Goal: Transaction & Acquisition: Purchase product/service

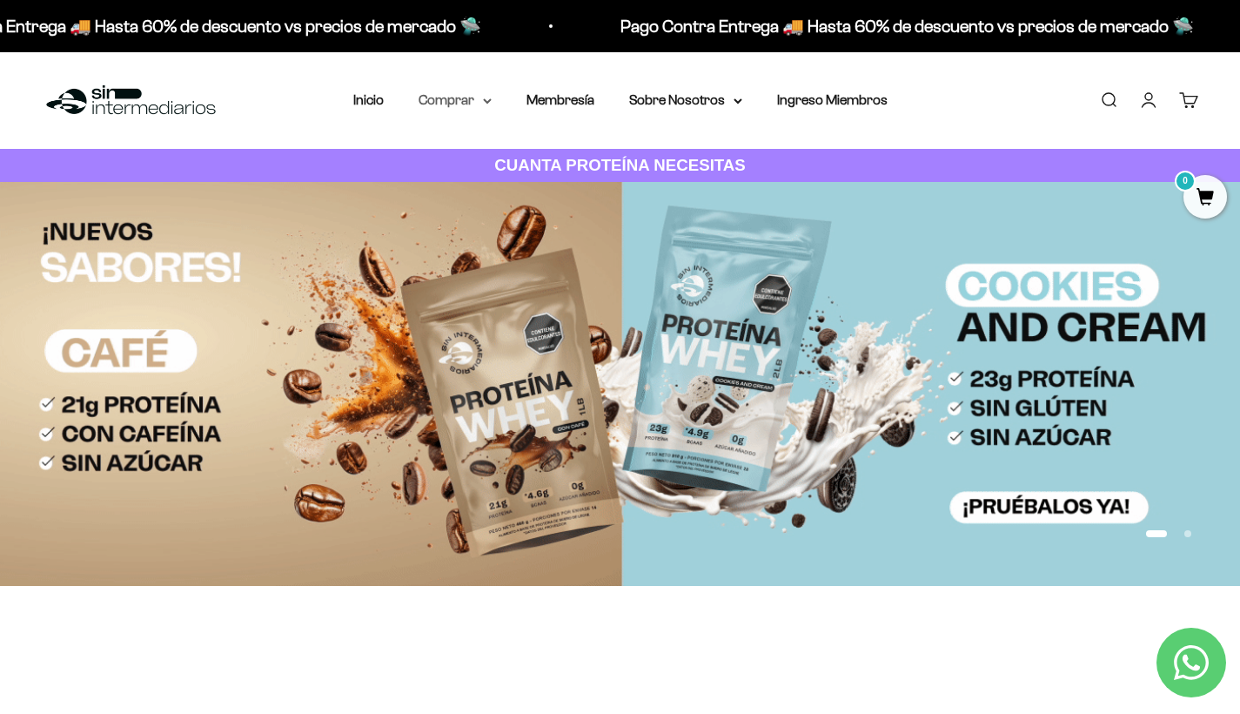
click at [431, 106] on summary "Comprar" at bounding box center [455, 100] width 73 height 23
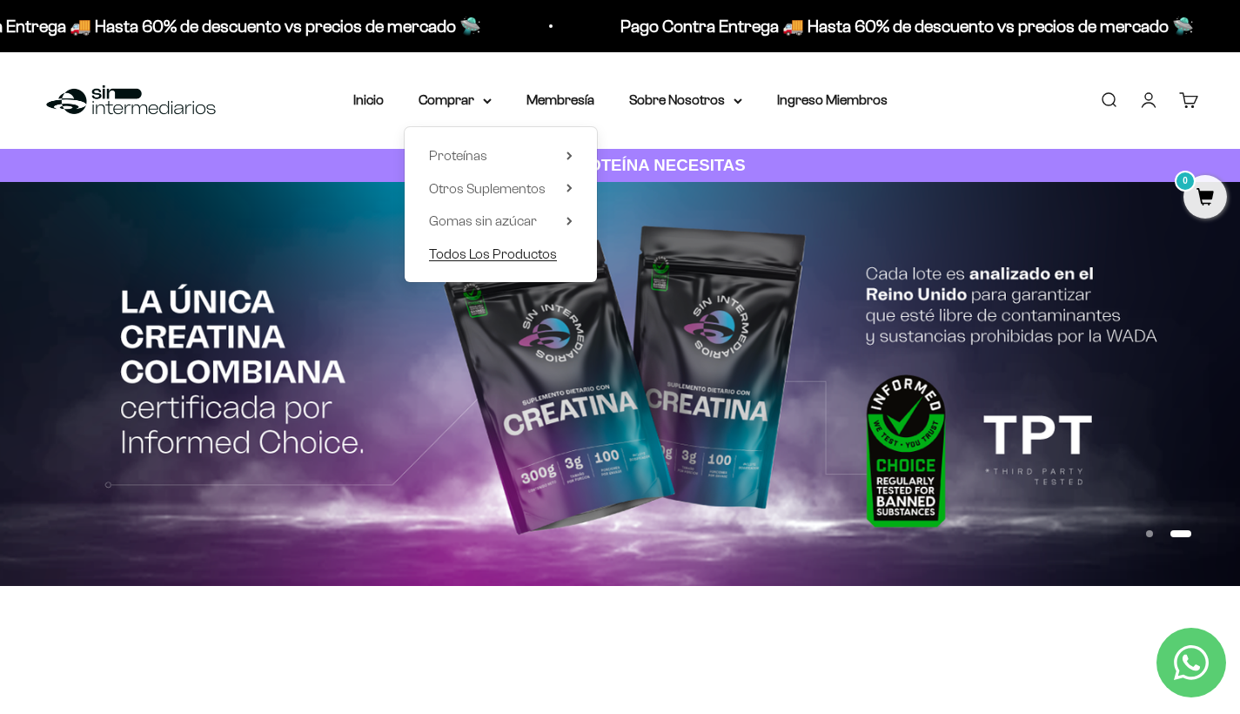
click at [480, 265] on span "Todos Los Productos" at bounding box center [493, 254] width 128 height 23
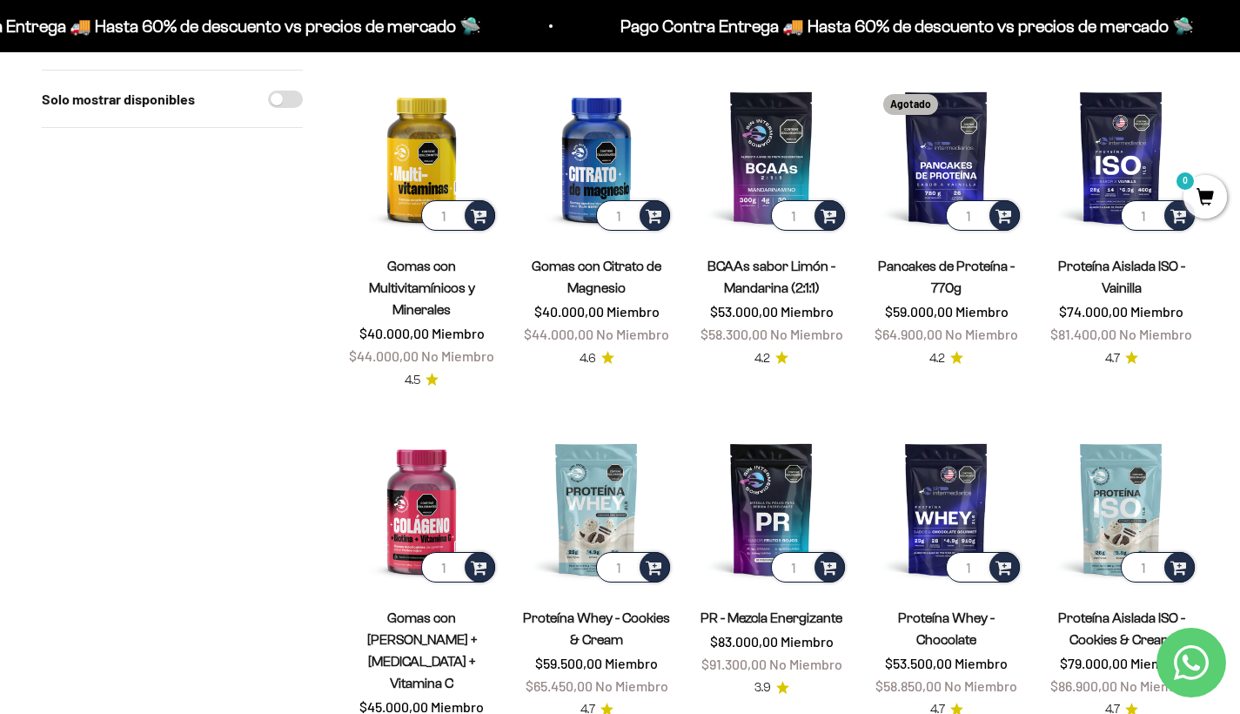
scroll to position [520, 0]
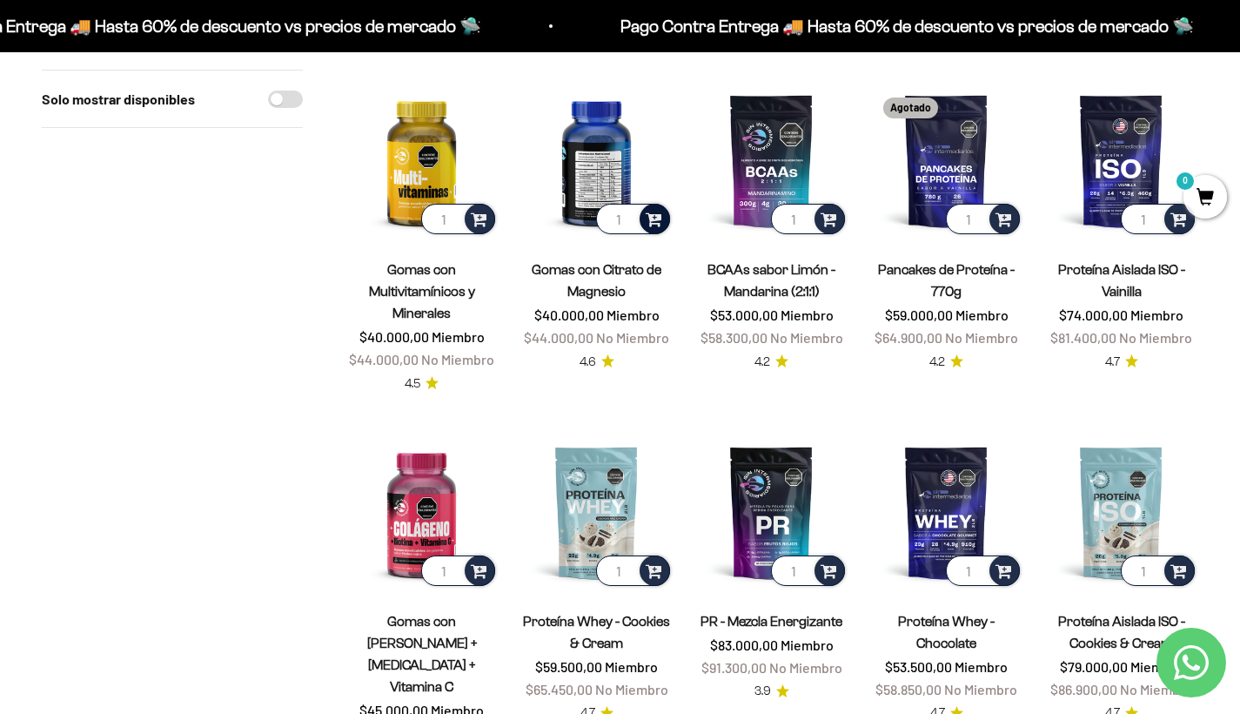
click at [658, 215] on span at bounding box center [654, 218] width 17 height 20
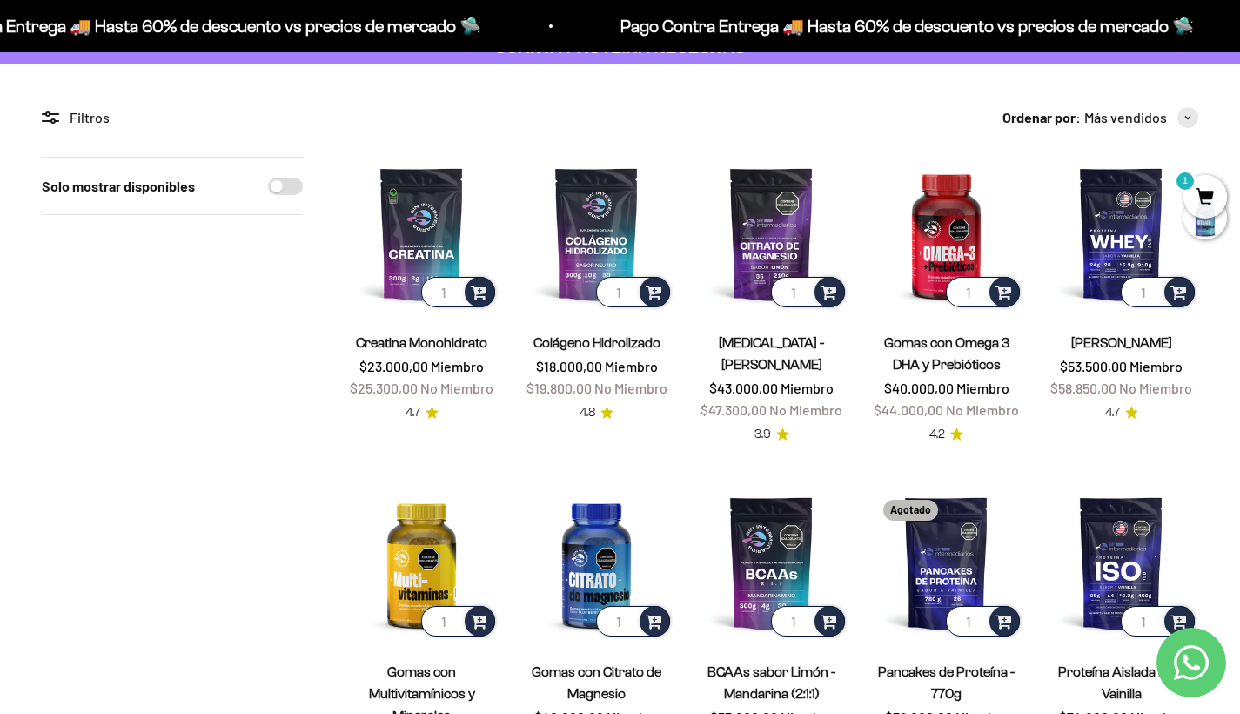
scroll to position [118, 0]
click at [420, 256] on img at bounding box center [422, 234] width 154 height 154
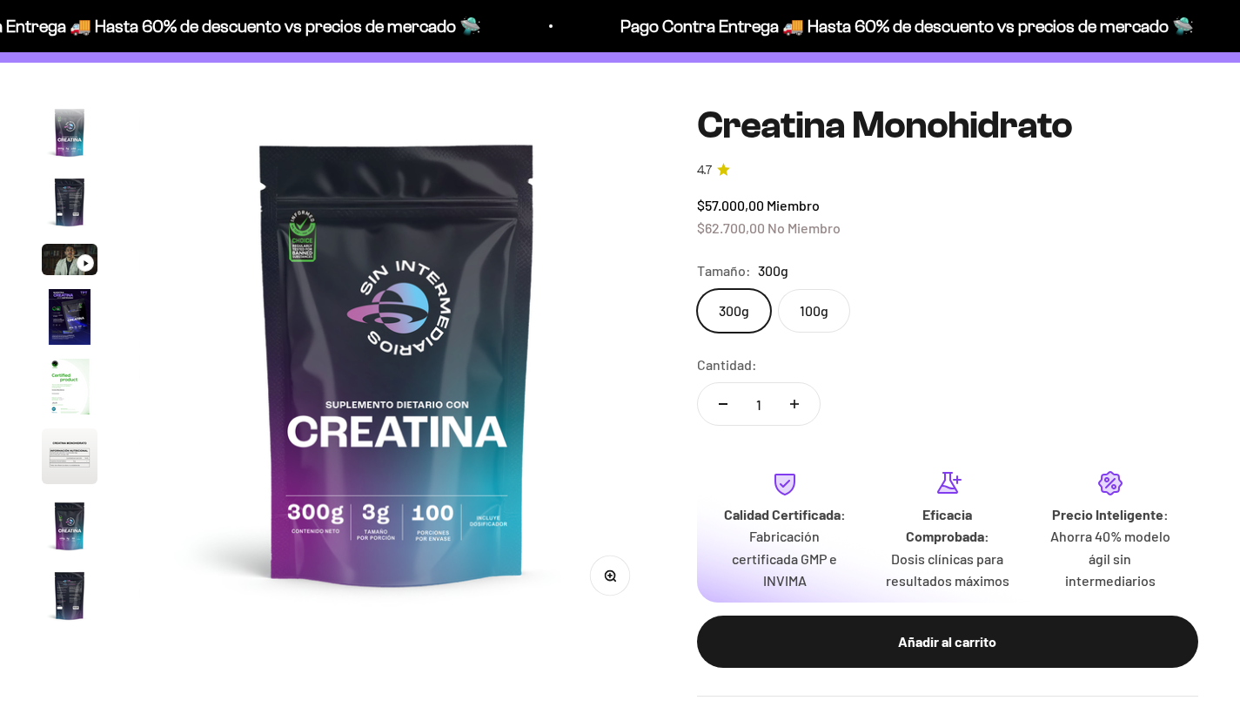
scroll to position [71, 0]
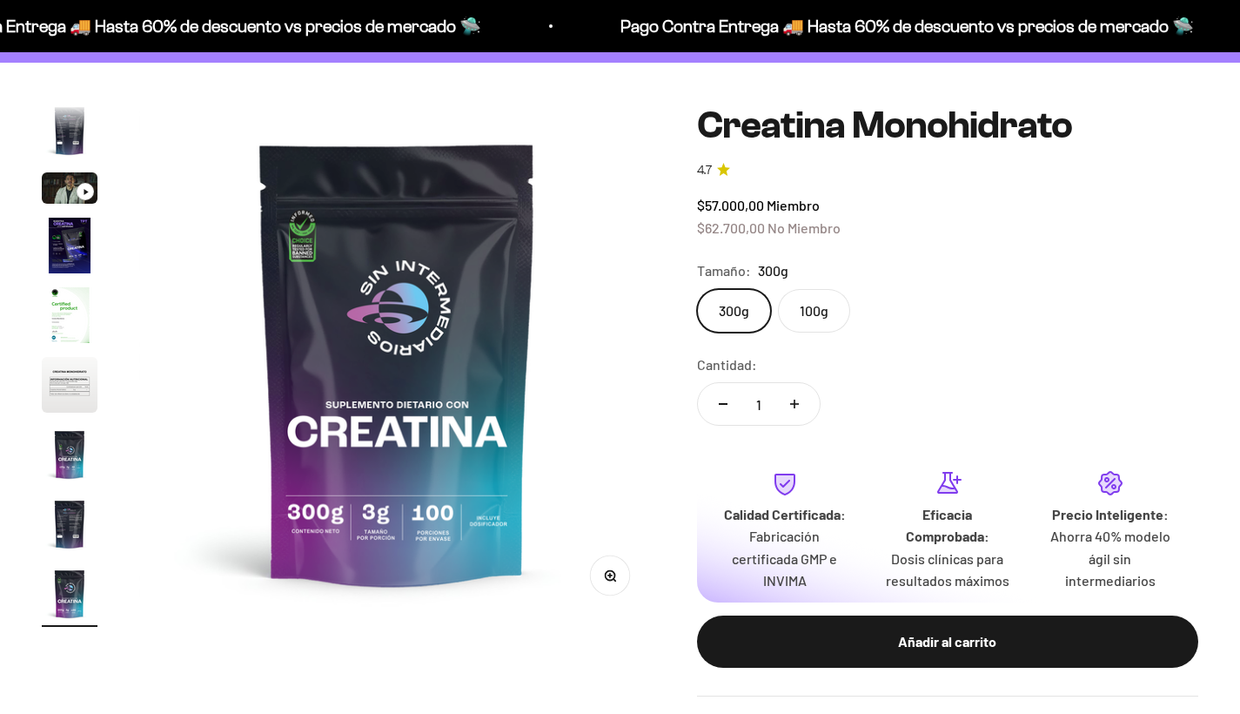
click at [797, 407] on button "Aumentar cantidad" at bounding box center [794, 404] width 50 height 42
click at [797, 406] on button "Aumentar cantidad" at bounding box center [794, 404] width 50 height 42
click at [800, 405] on button "Aumentar cantidad" at bounding box center [794, 404] width 50 height 42
type input "4"
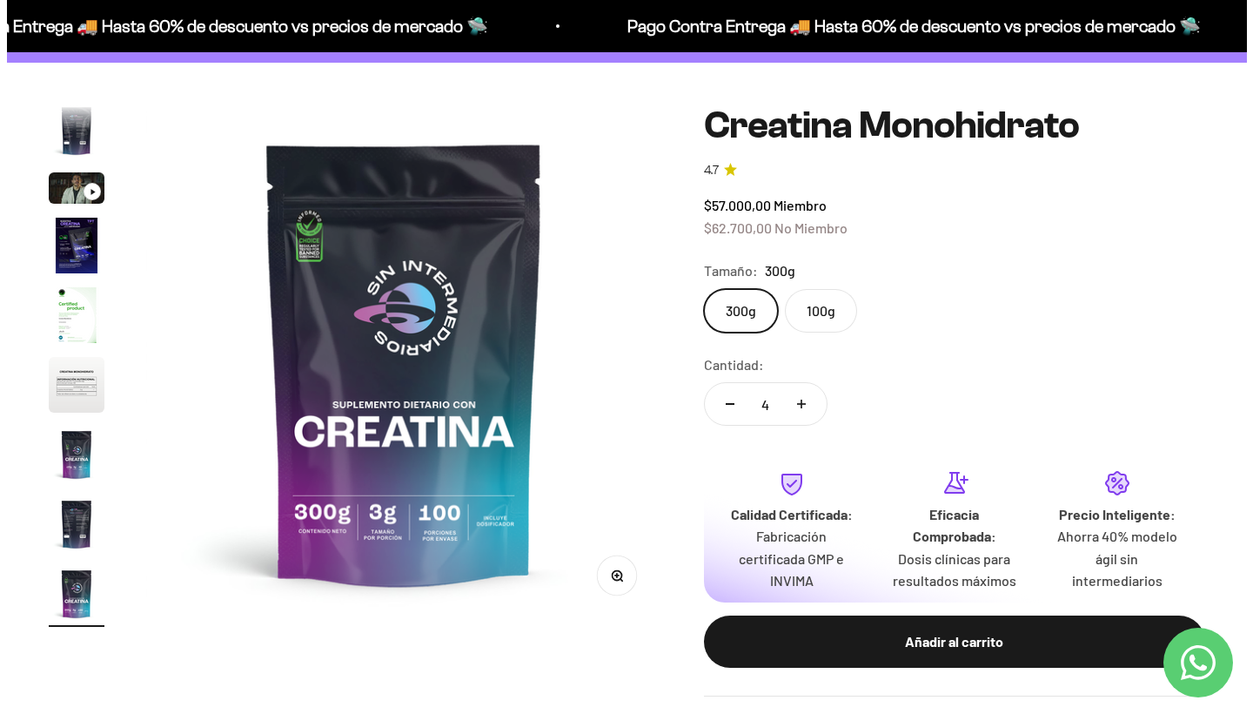
scroll to position [0, 0]
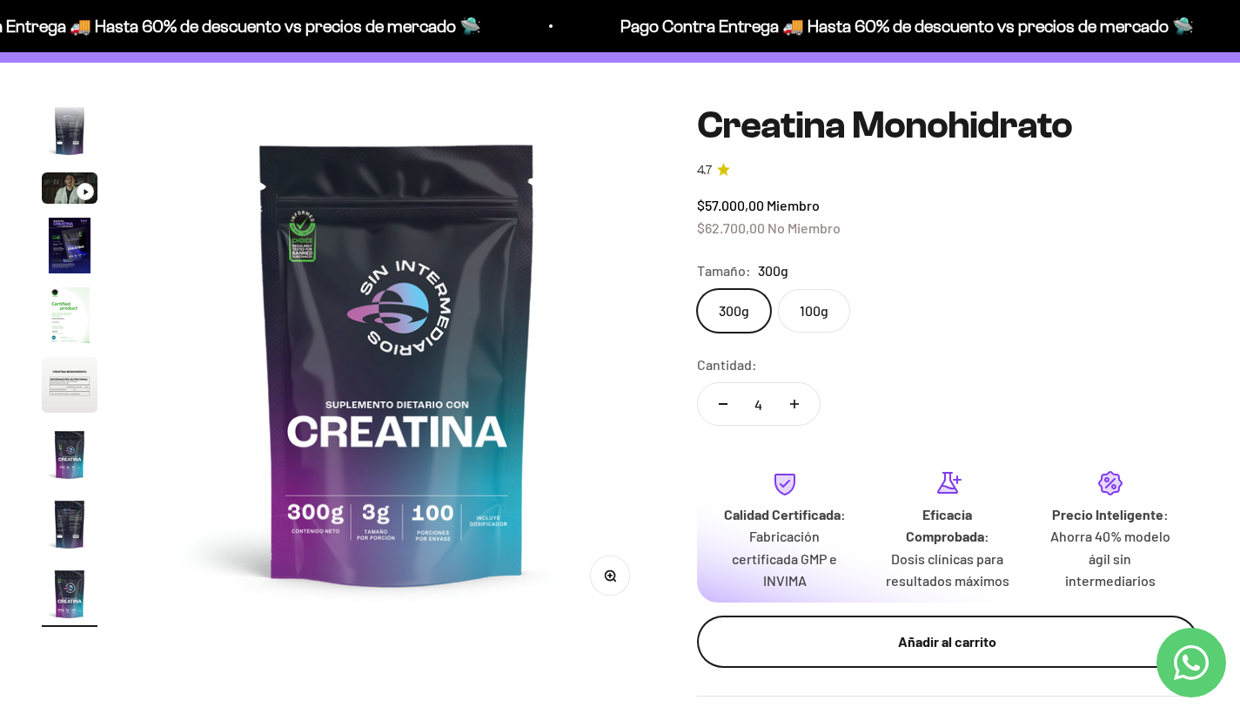
click at [844, 645] on button "Añadir al carrito" at bounding box center [947, 641] width 501 height 52
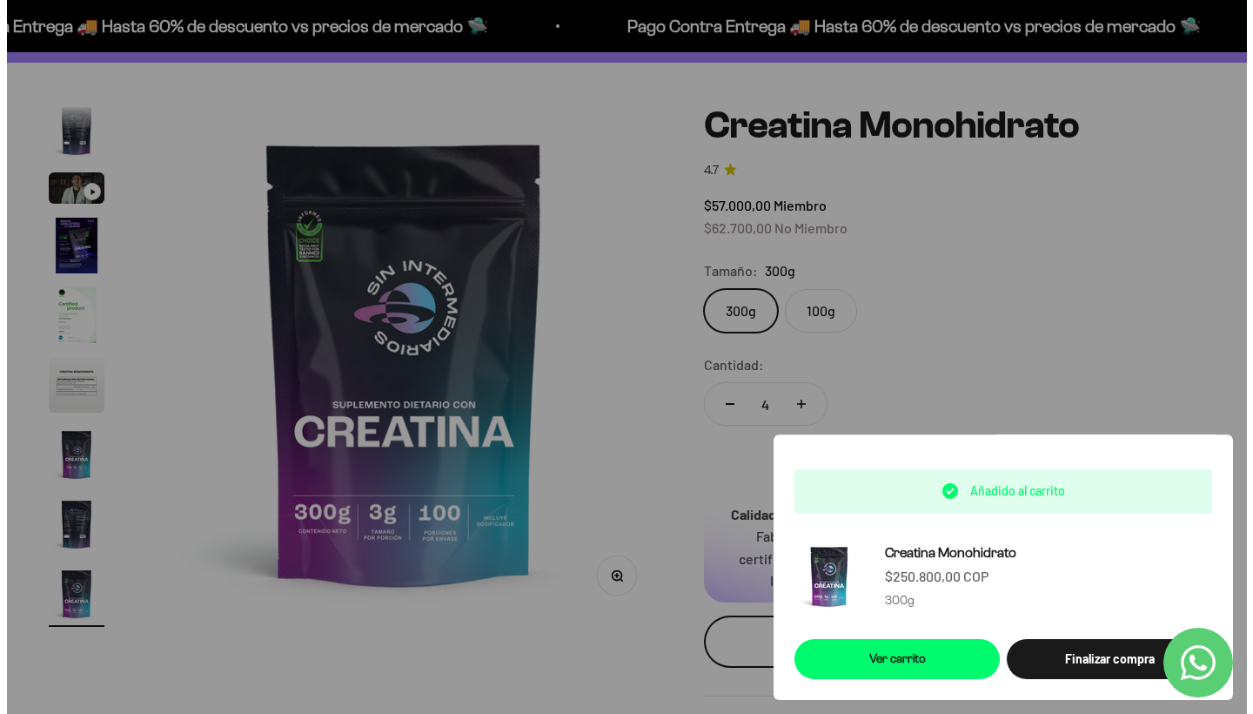
scroll to position [0, 4350]
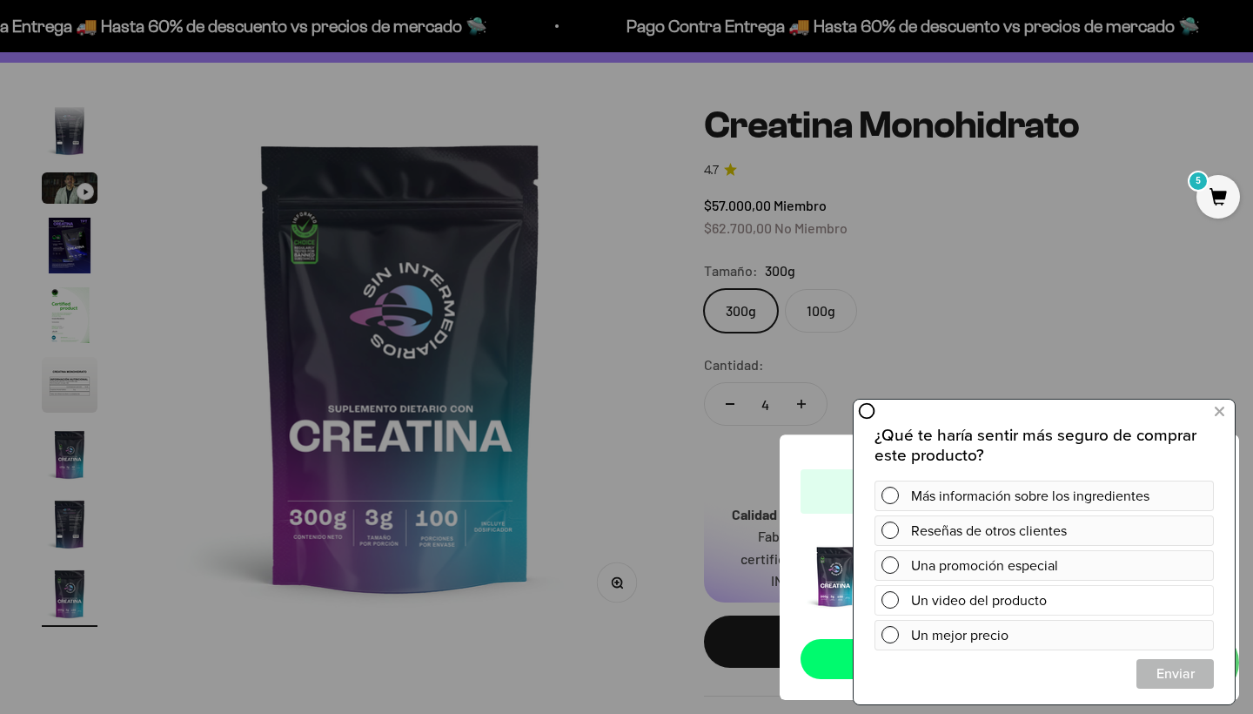
click at [897, 597] on span at bounding box center [890, 599] width 17 height 17
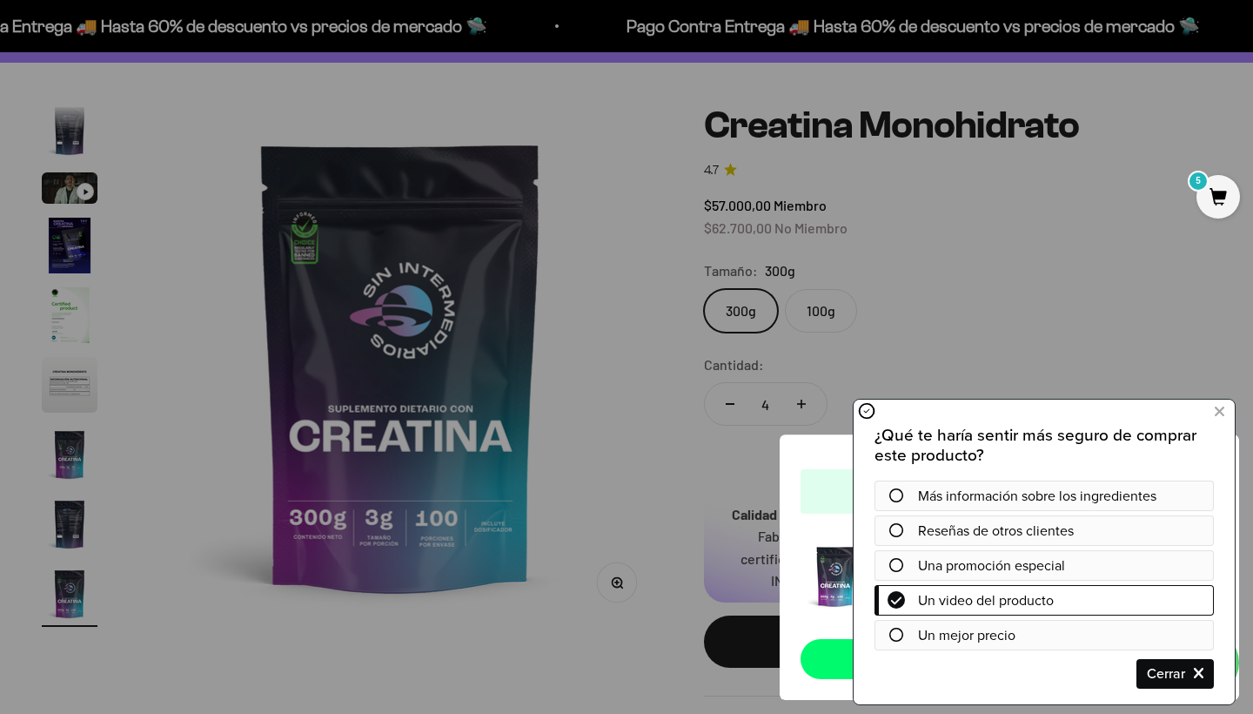
click at [856, 408] on div "¿Qué te haría sentir más seguro de comprar este producto? Más información sobre…" at bounding box center [1044, 551] width 381 height 306
click at [867, 408] on icon at bounding box center [866, 410] width 17 height 17
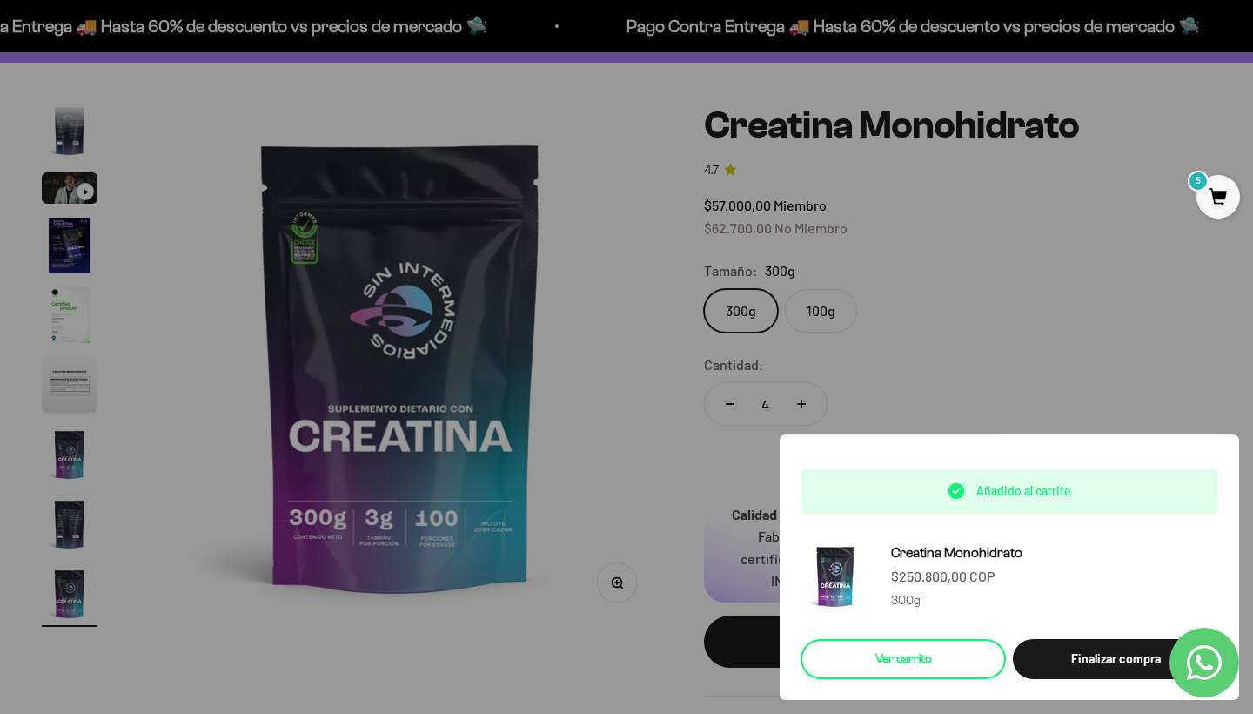
click at [961, 661] on link "Ver carrito" at bounding box center [903, 659] width 205 height 40
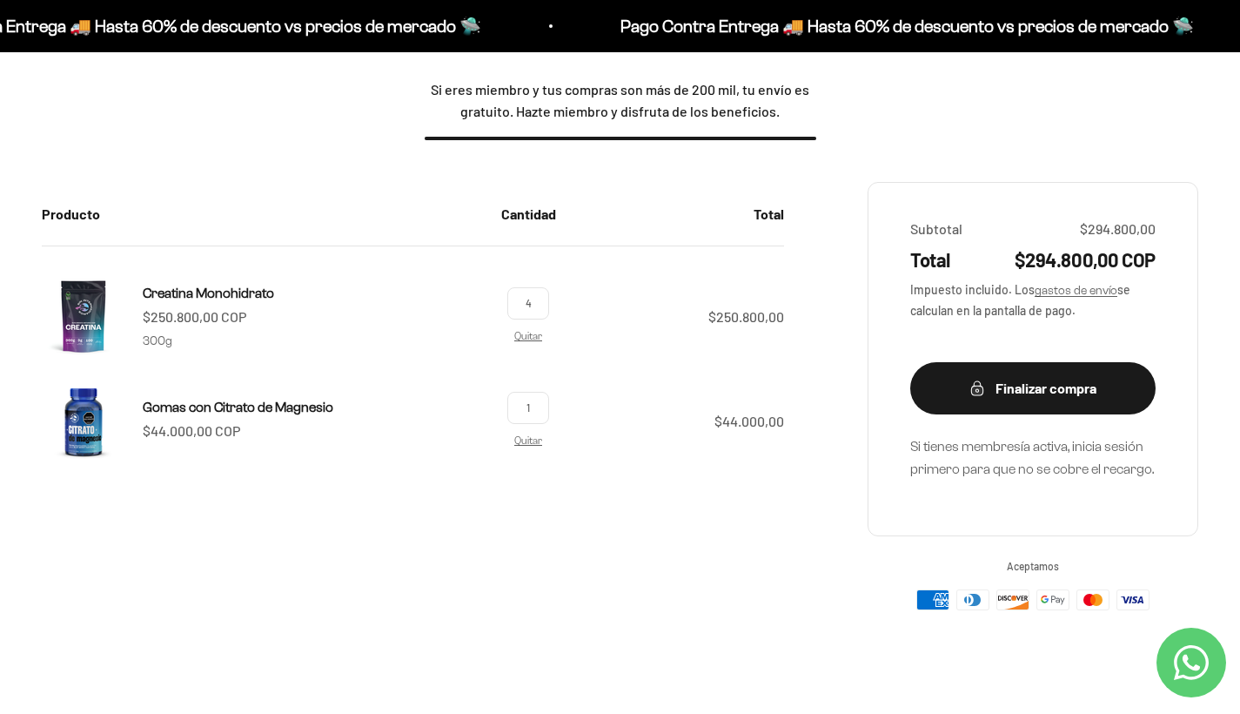
scroll to position [225, 0]
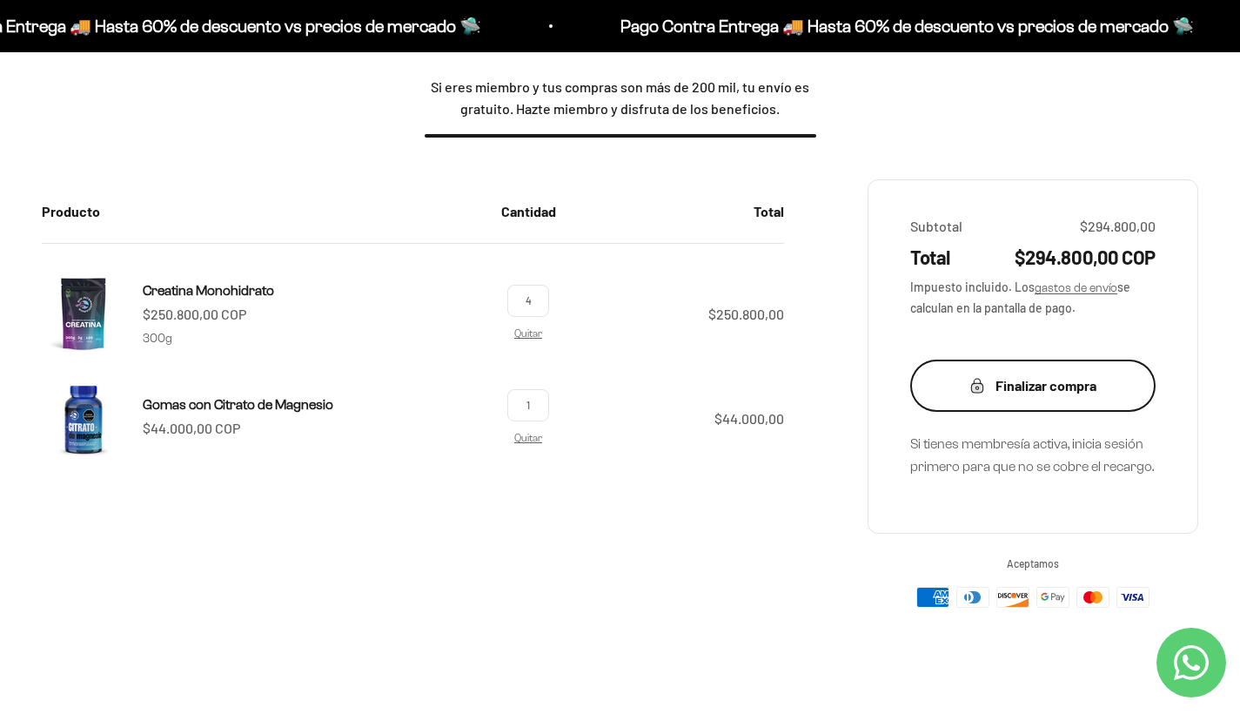
click at [1032, 391] on div "Finalizar compra" at bounding box center [1033, 385] width 176 height 23
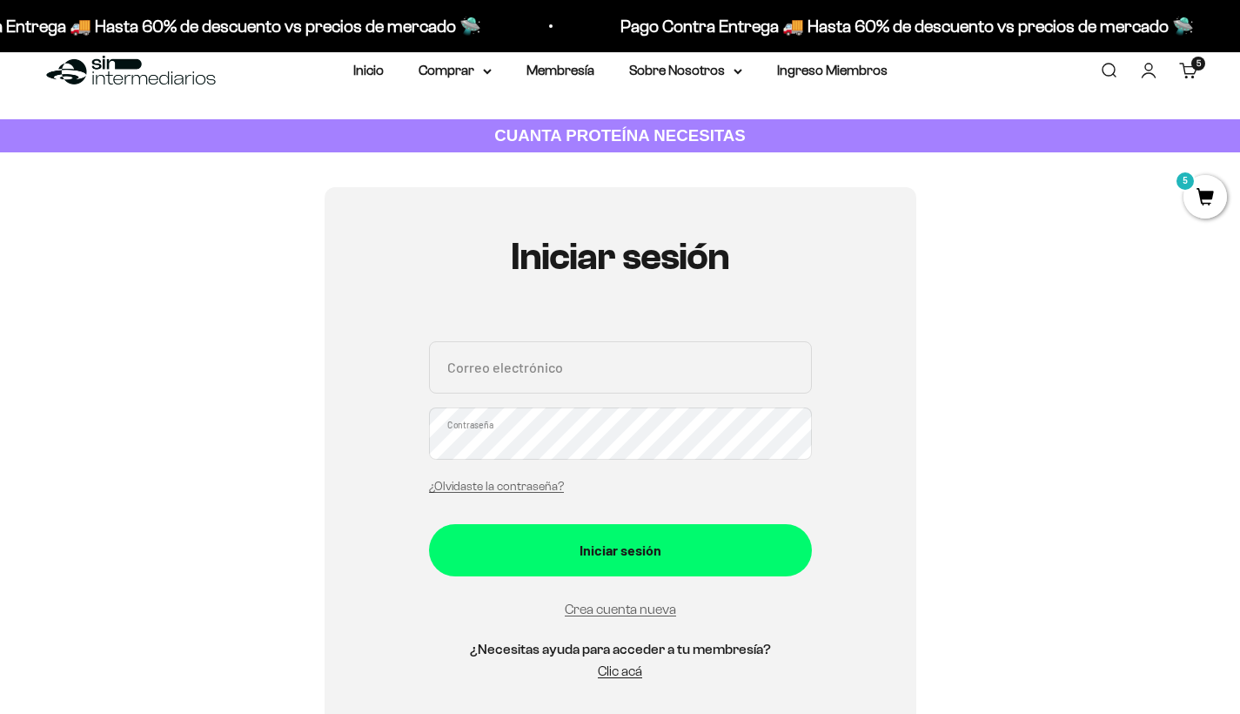
scroll to position [45, 0]
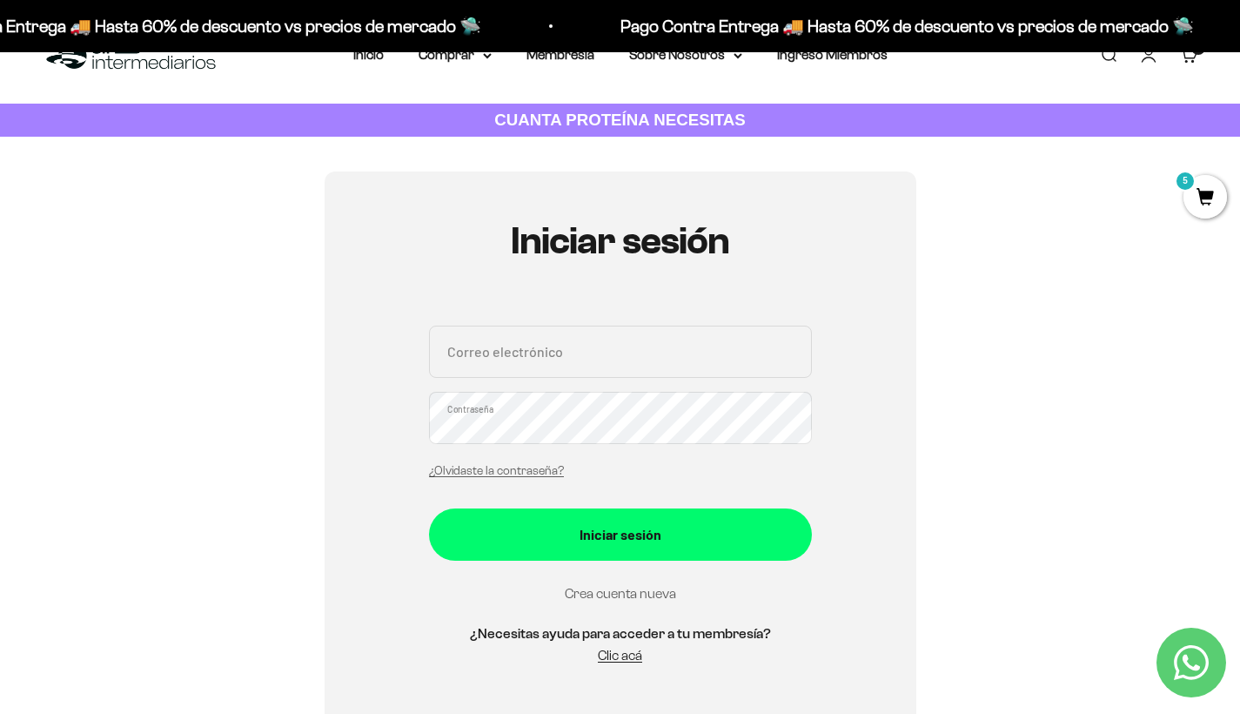
click at [644, 594] on link "Crea cuenta nueva" at bounding box center [620, 593] width 111 height 15
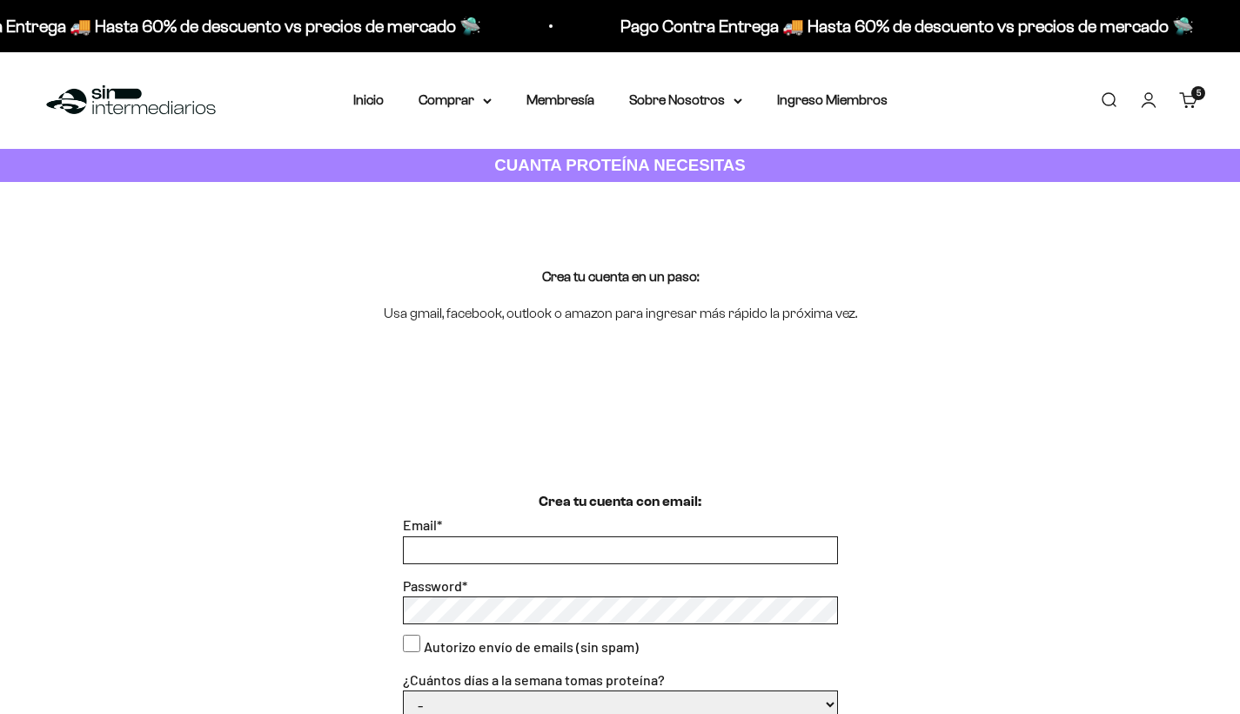
scroll to position [227, 0]
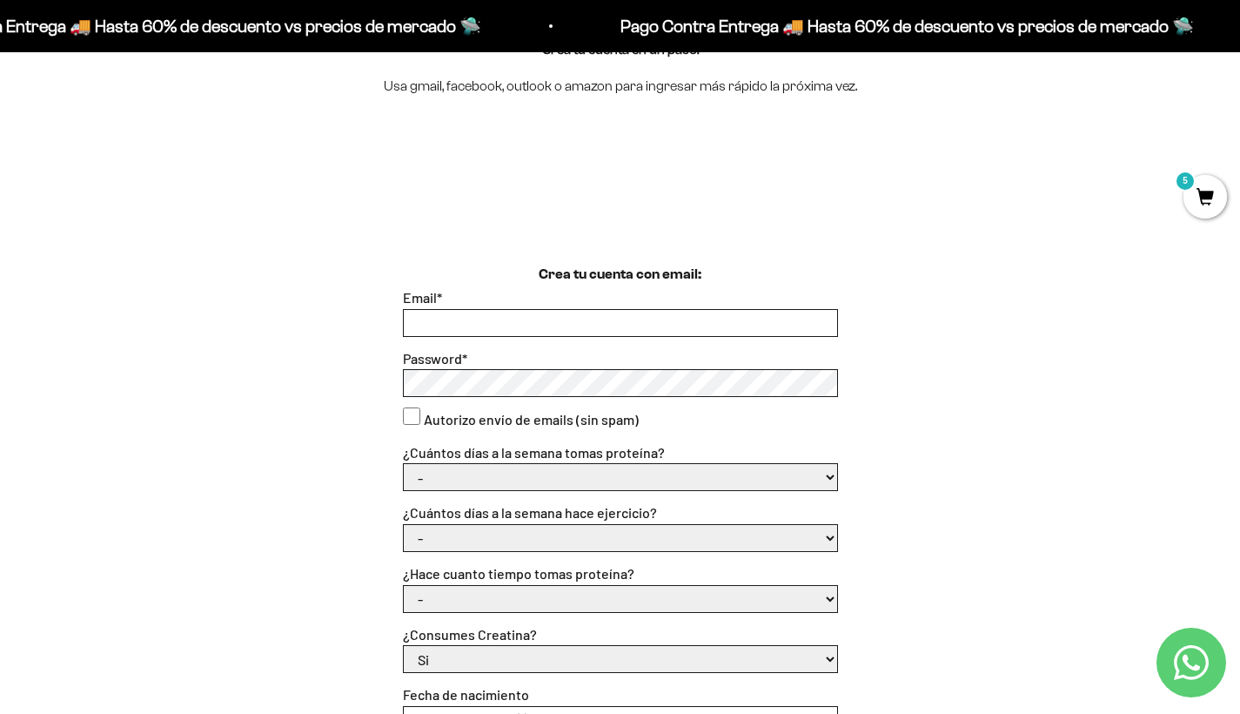
click at [585, 319] on input "Email *" at bounding box center [620, 323] width 433 height 26
type input "[EMAIL_ADDRESS][DOMAIN_NAME]"
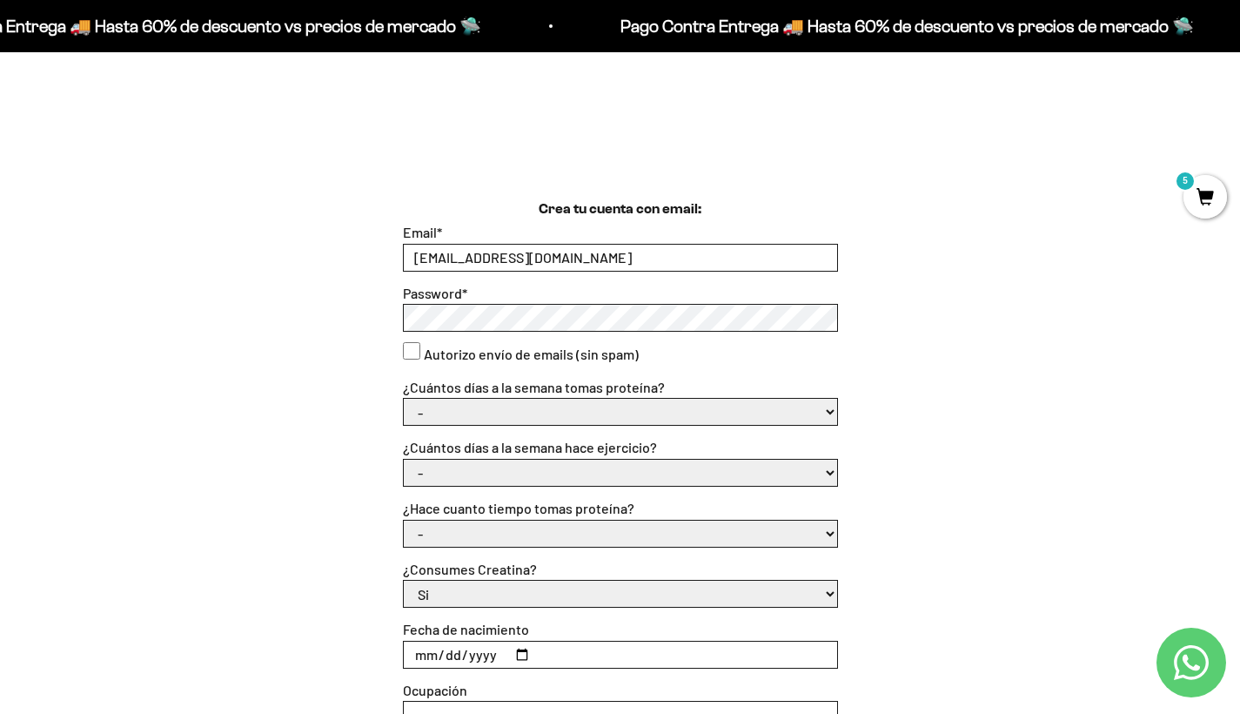
scroll to position [294, 0]
click at [413, 348] on consent"] "Autorizo envío de emails (sin spam)" at bounding box center [411, 348] width 17 height 17
checkbox consent"] "true"
select select "6 o 7"
select select "6 o 7 días"
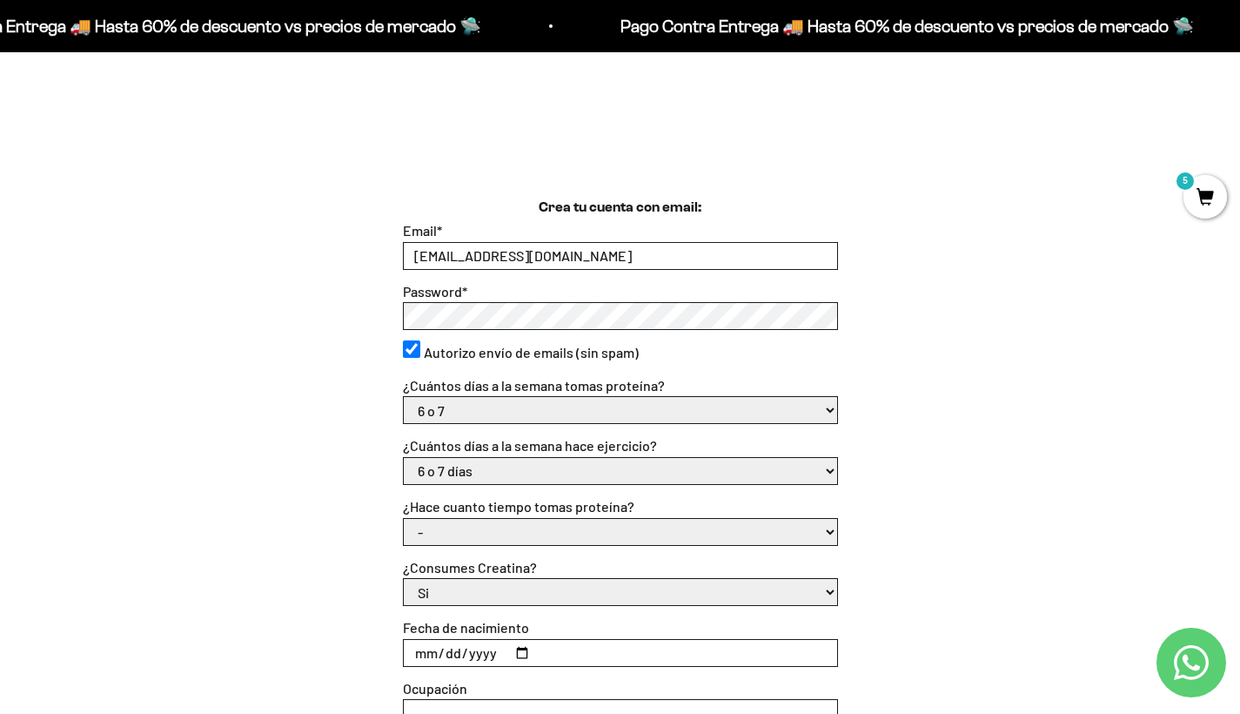
select select "Apenas estoy empezando"
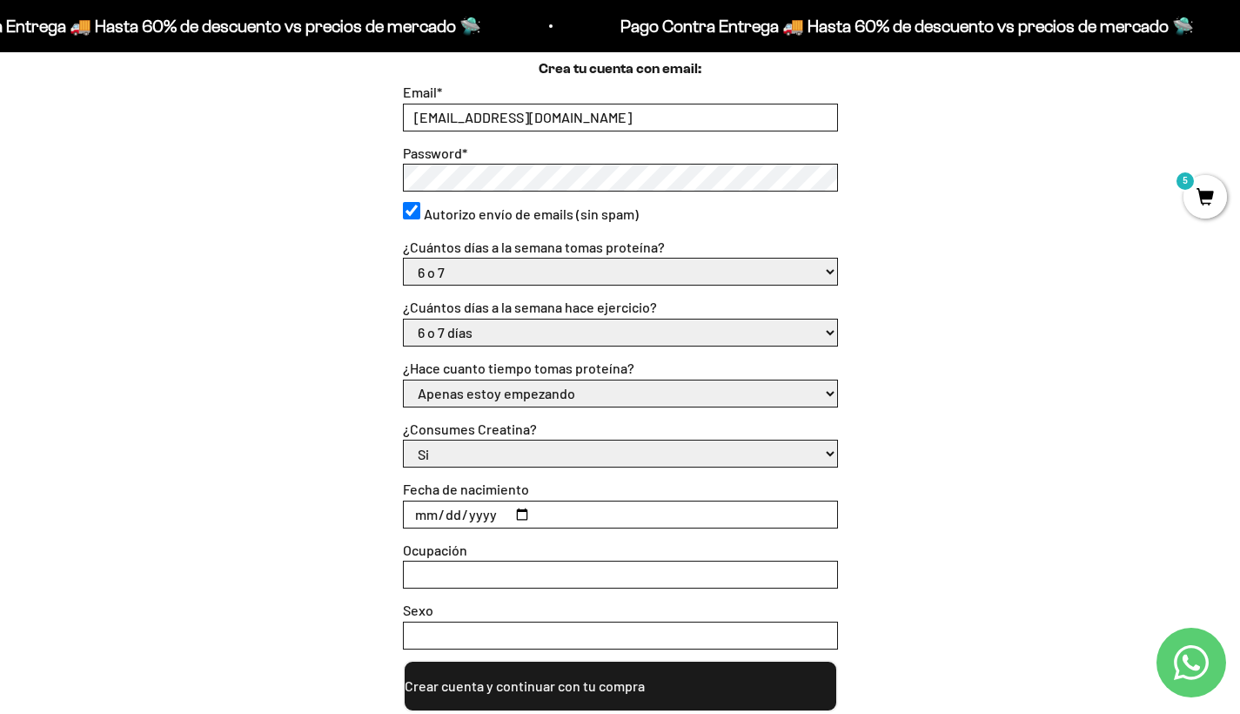
scroll to position [437, 0]
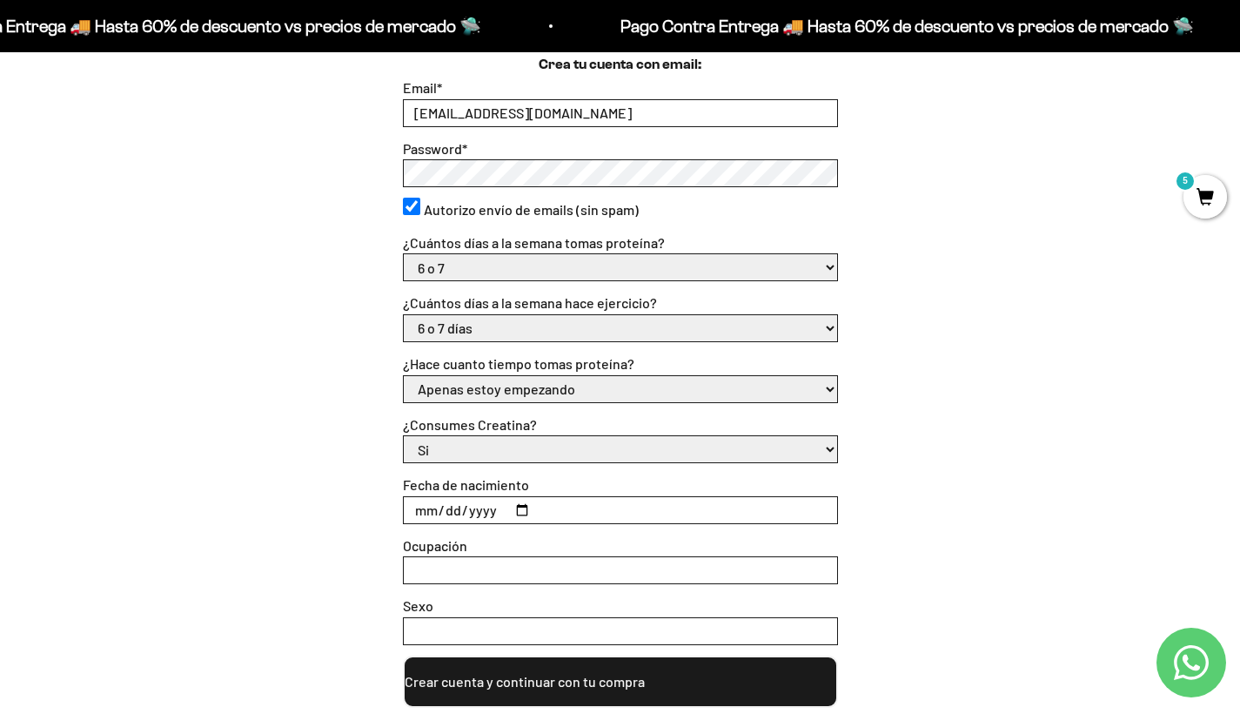
click at [473, 508] on input "Fecha de nacimiento" at bounding box center [620, 510] width 433 height 26
type input "[DATE]"
type input "0001-10-01"
click at [448, 504] on input "0007-10-01" at bounding box center [620, 510] width 433 height 26
click at [423, 512] on input "0007-10-01" at bounding box center [620, 510] width 433 height 26
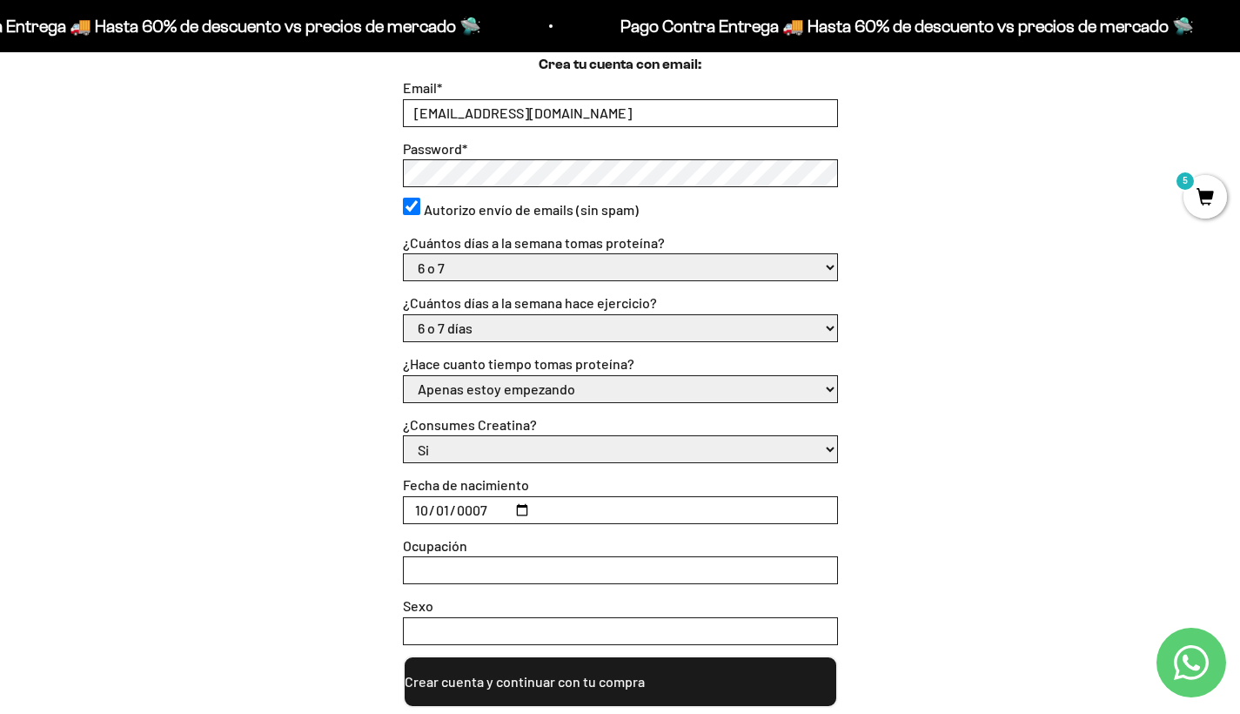
type input "0007-10-27"
click at [584, 565] on input "Ocupación" at bounding box center [620, 570] width 433 height 26
type input "Estudiante"
click at [536, 632] on input "Sexo" at bounding box center [620, 631] width 433 height 26
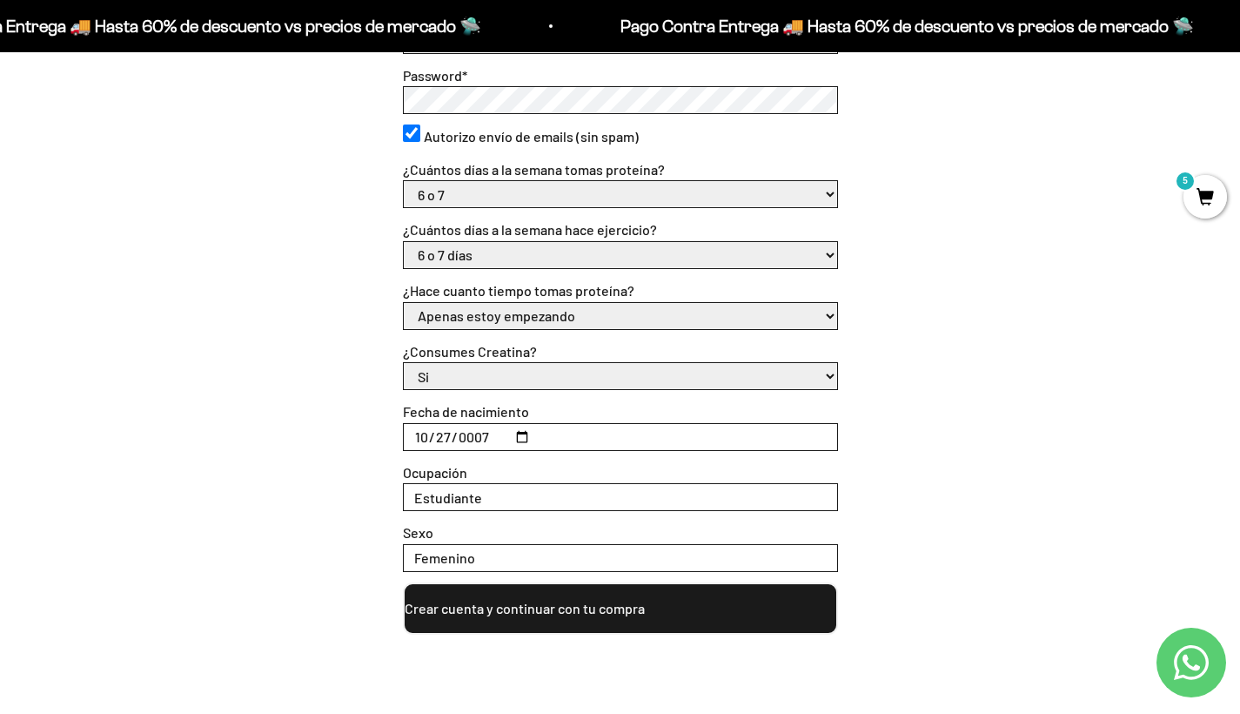
scroll to position [514, 0]
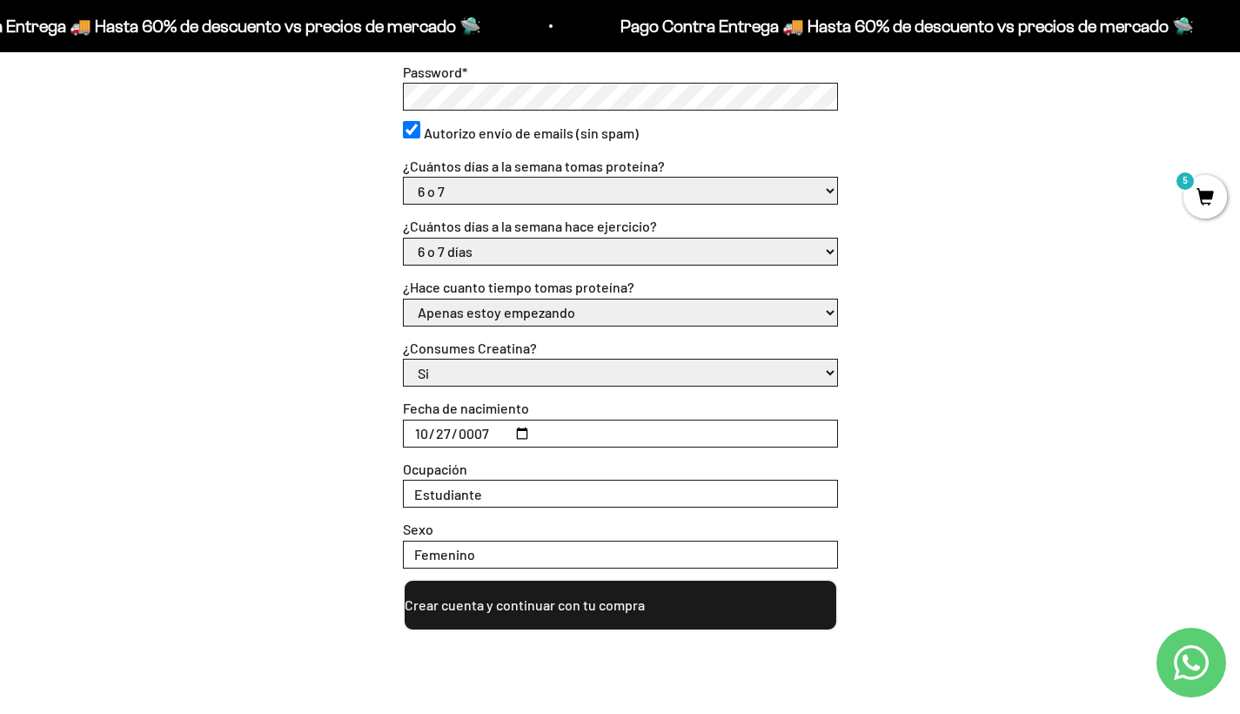
type input "Femenino"
click at [558, 603] on button "Crear cuenta y continuar con tu compra" at bounding box center [620, 605] width 435 height 52
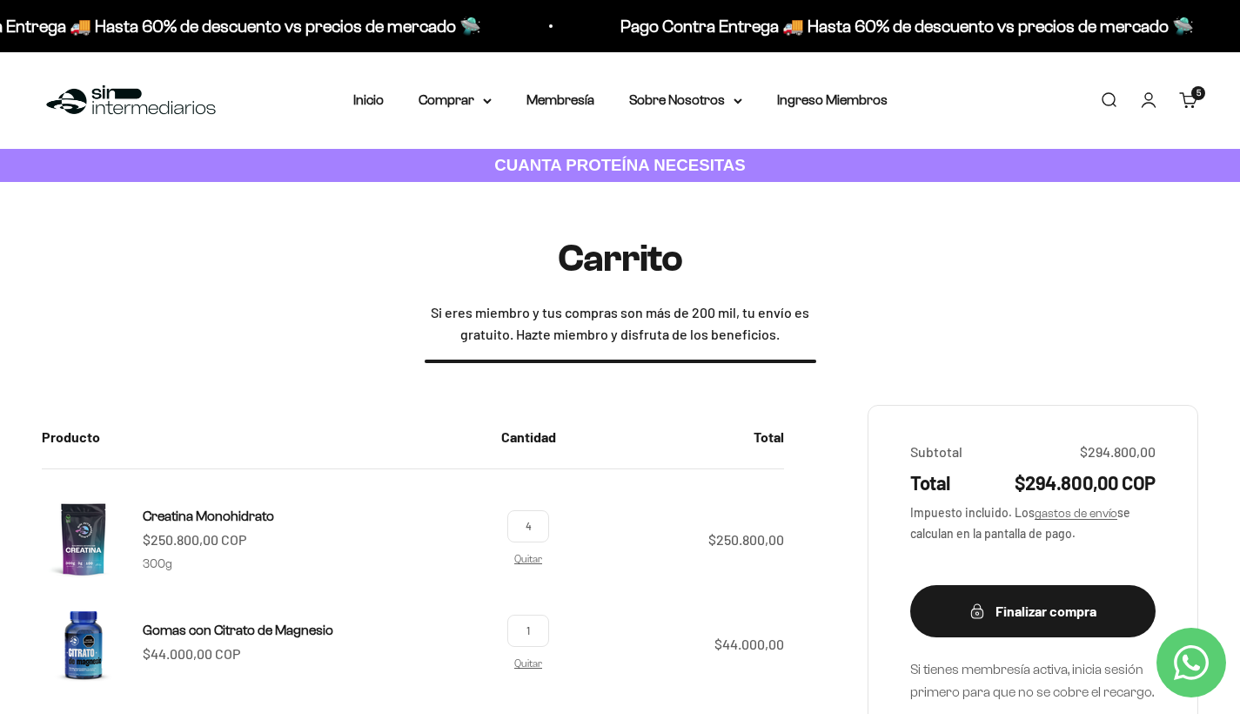
scroll to position [225, 0]
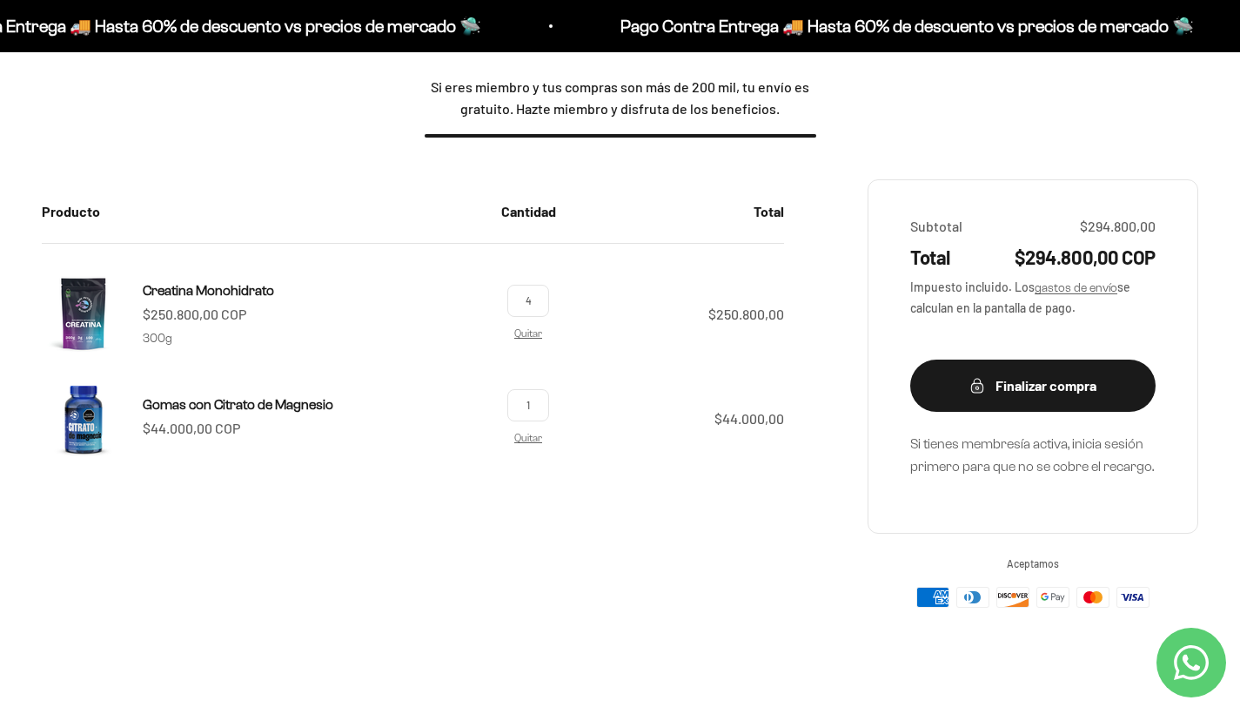
click at [549, 304] on input "4" at bounding box center [528, 301] width 42 height 32
click at [549, 302] on input "4" at bounding box center [528, 301] width 42 height 32
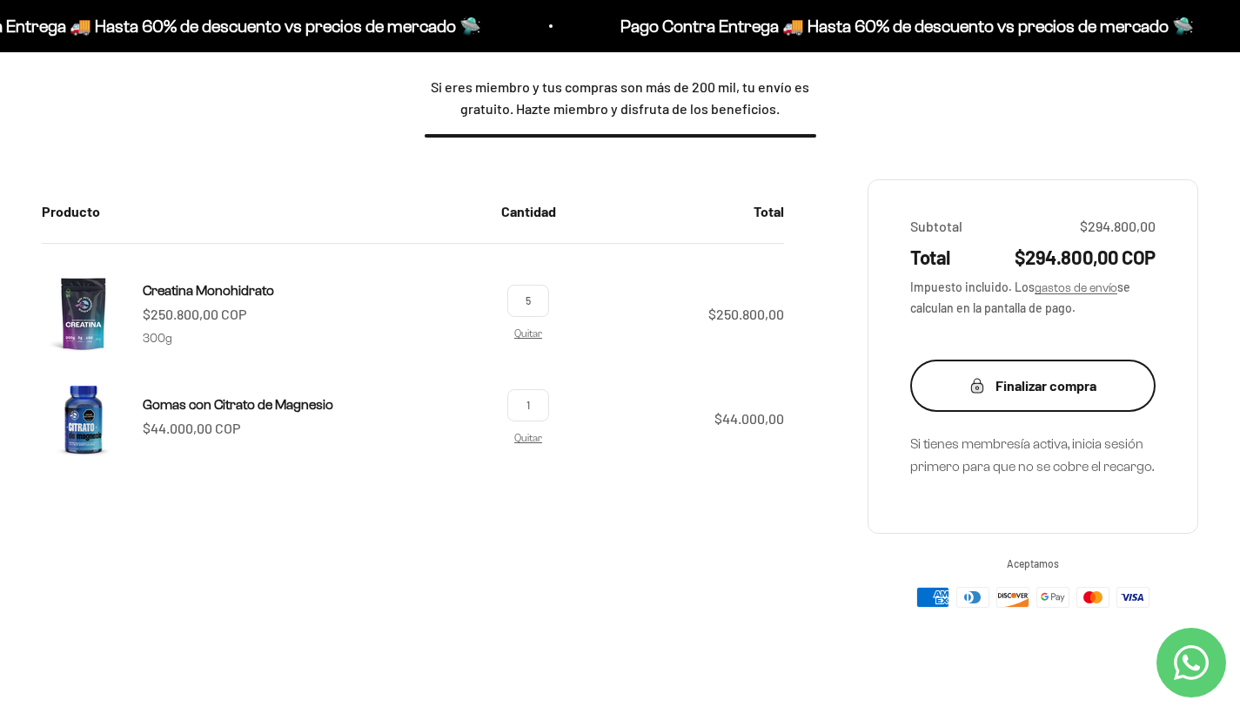
type input "5"
click at [961, 391] on div "Finalizar compra" at bounding box center [1033, 385] width 176 height 23
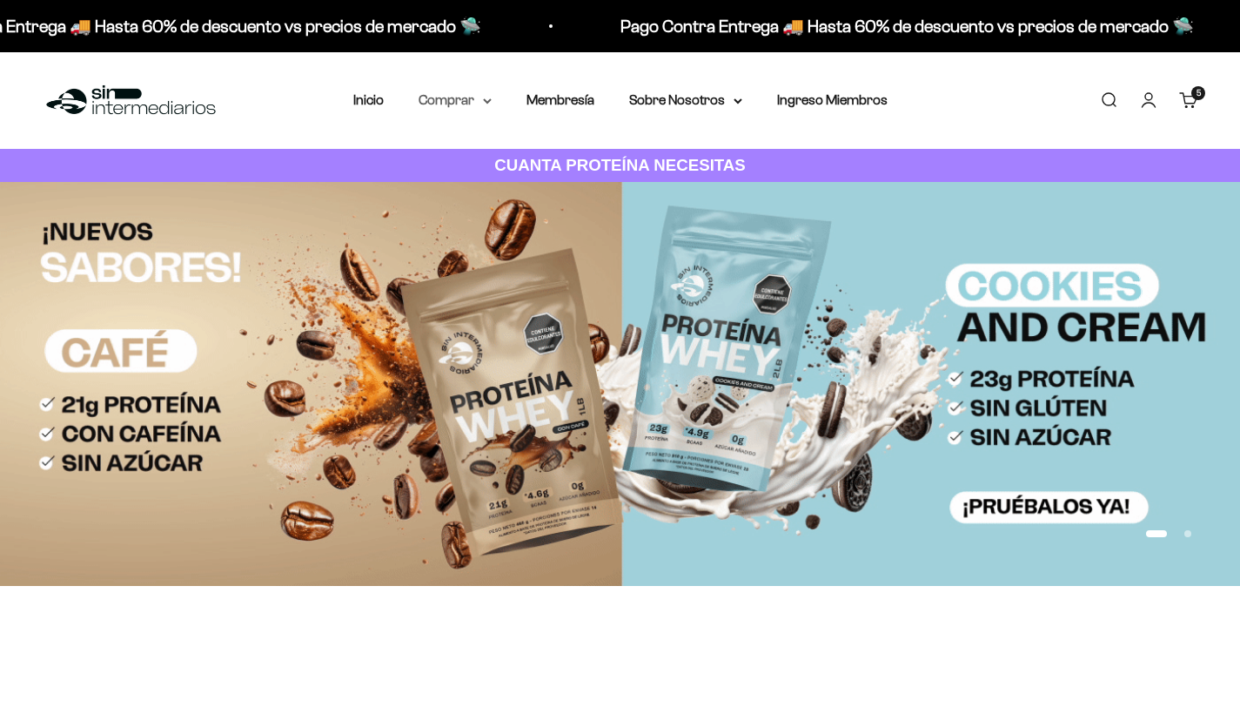
click at [458, 108] on summary "Comprar" at bounding box center [455, 100] width 73 height 23
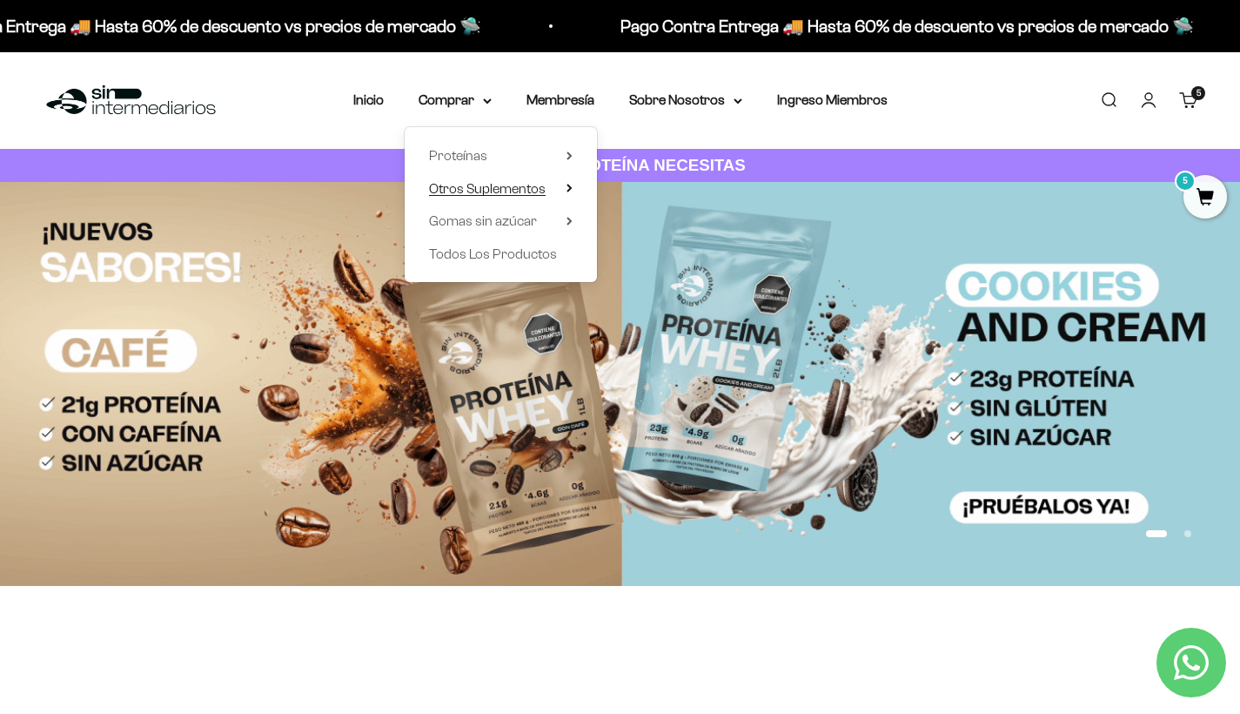
click at [509, 196] on span "Otros Suplementos" at bounding box center [487, 188] width 117 height 15
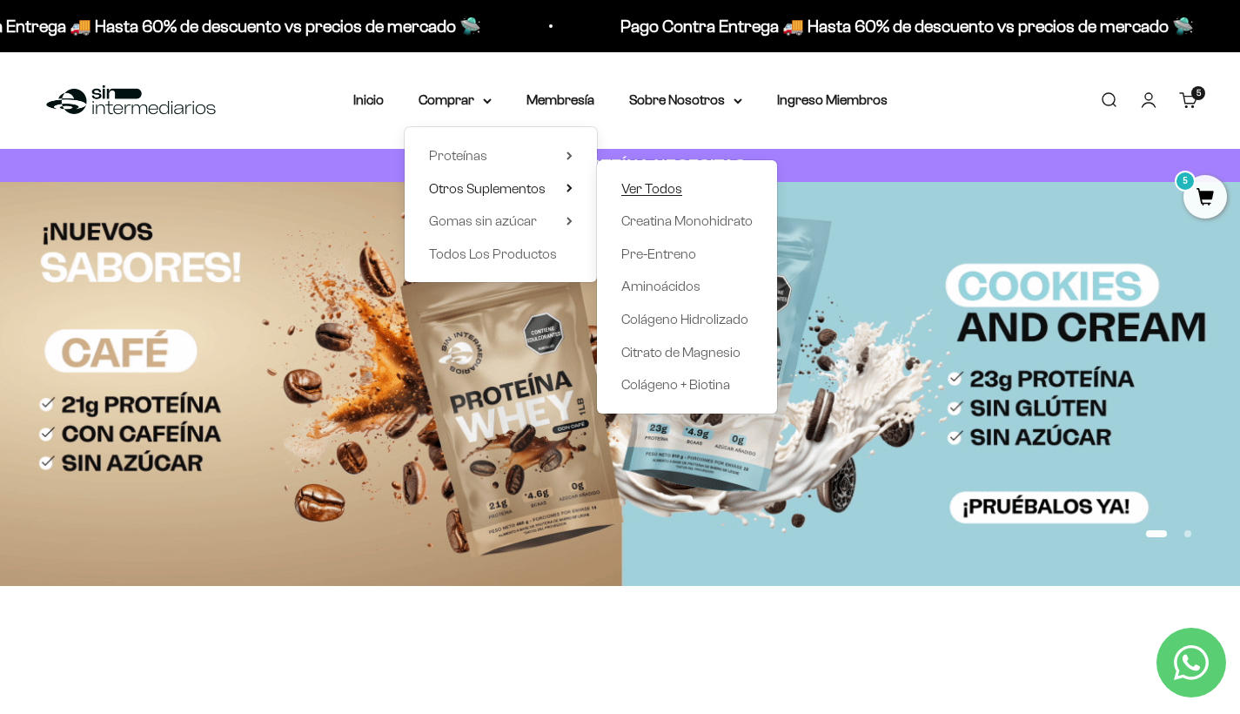
click at [629, 196] on span "Ver Todos" at bounding box center [651, 188] width 61 height 15
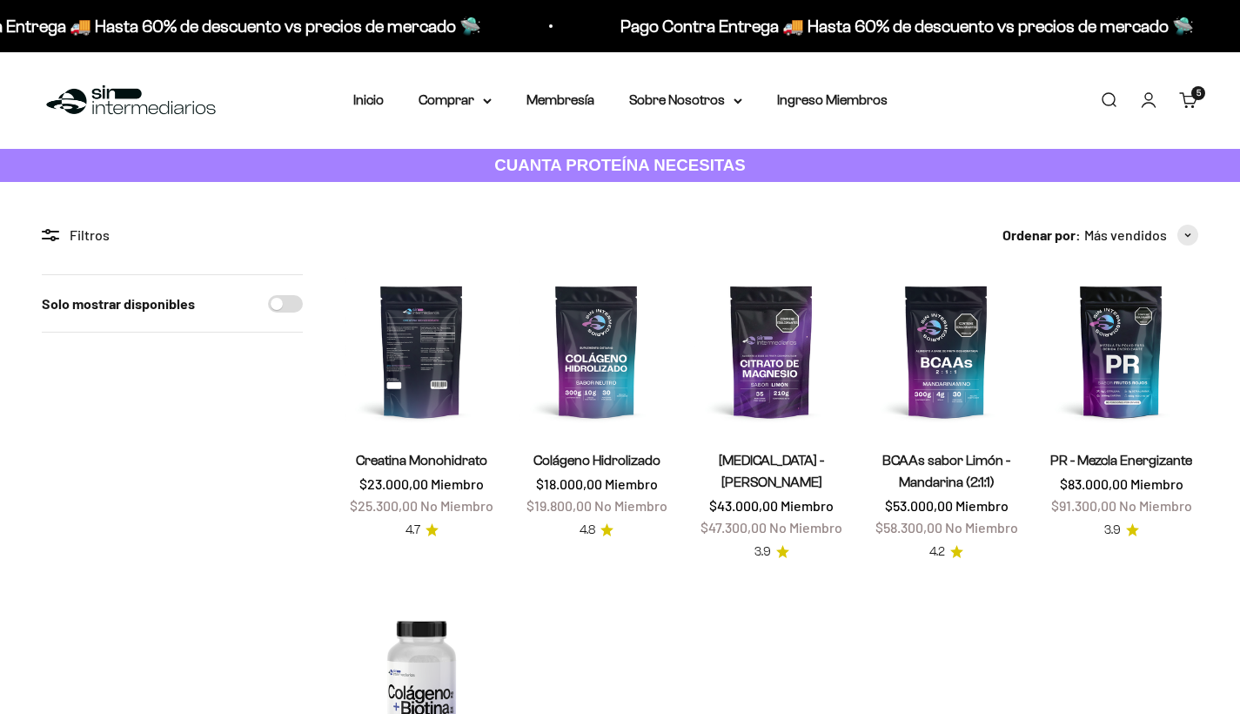
click at [445, 332] on img at bounding box center [422, 351] width 154 height 154
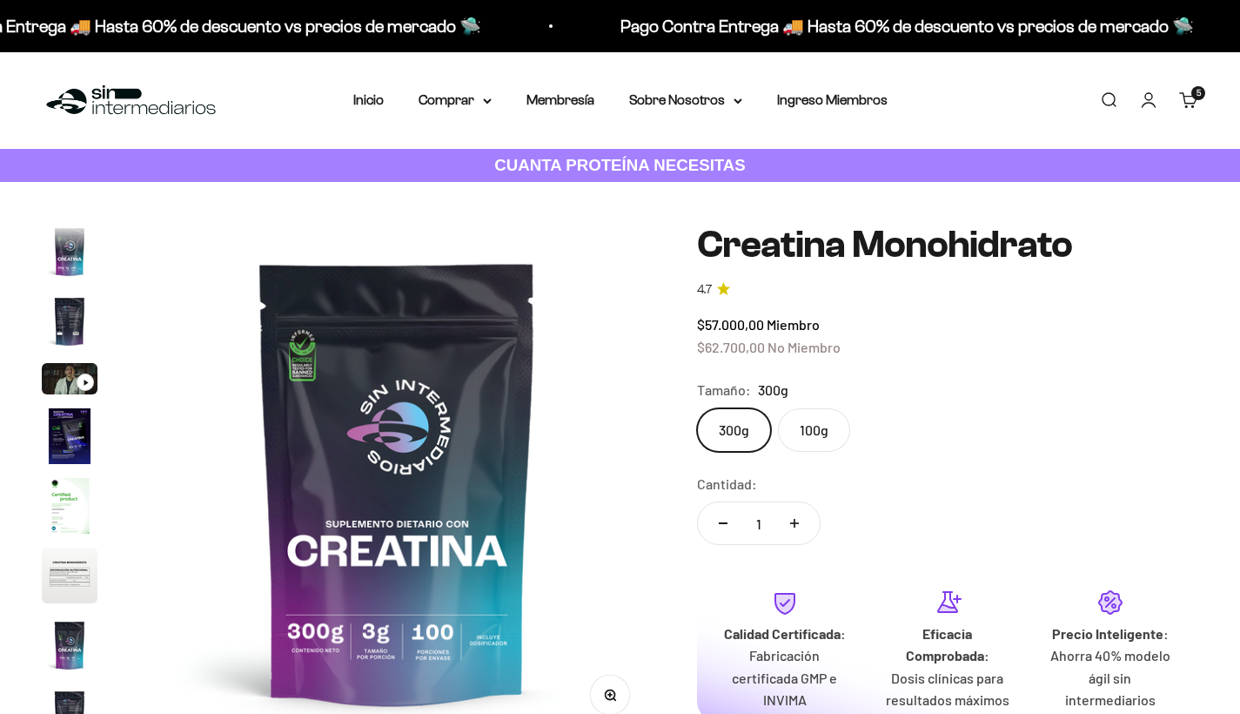
click at [802, 502] on button "Aumentar cantidad" at bounding box center [794, 523] width 50 height 42
click at [792, 519] on icon "Aumentar cantidad" at bounding box center [794, 523] width 9 height 9
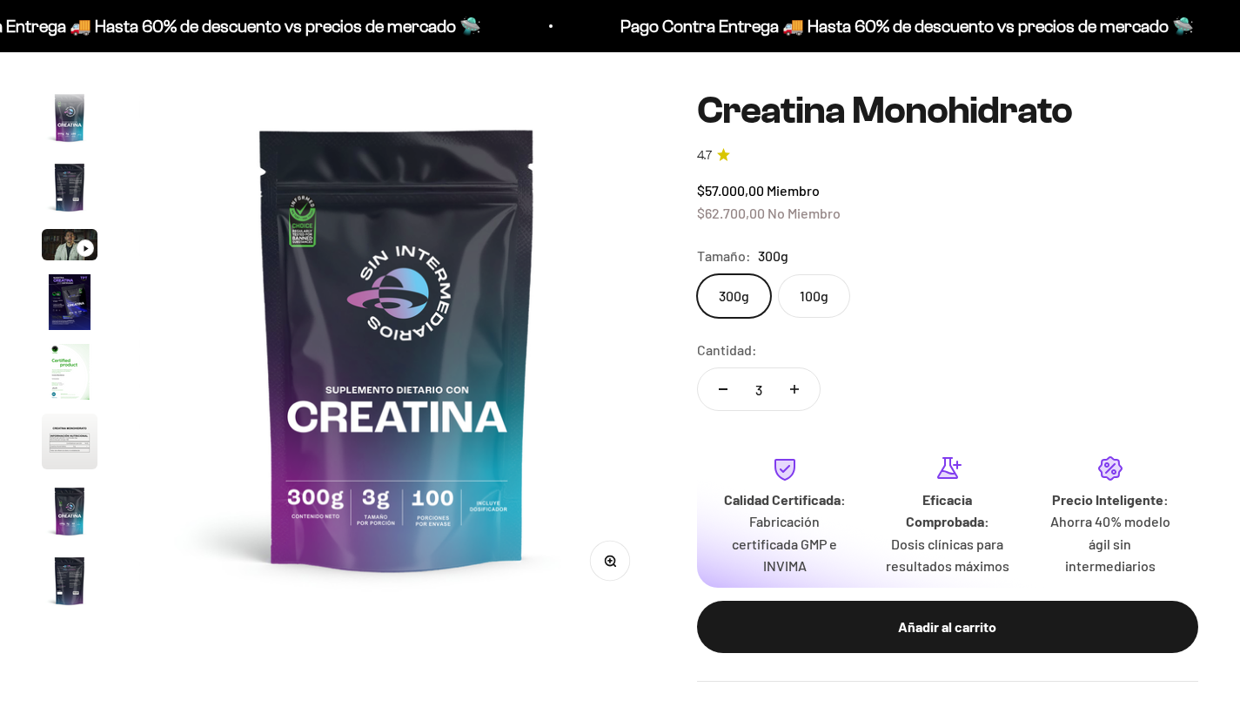
click at [794, 381] on button "Aumentar cantidad" at bounding box center [794, 389] width 50 height 42
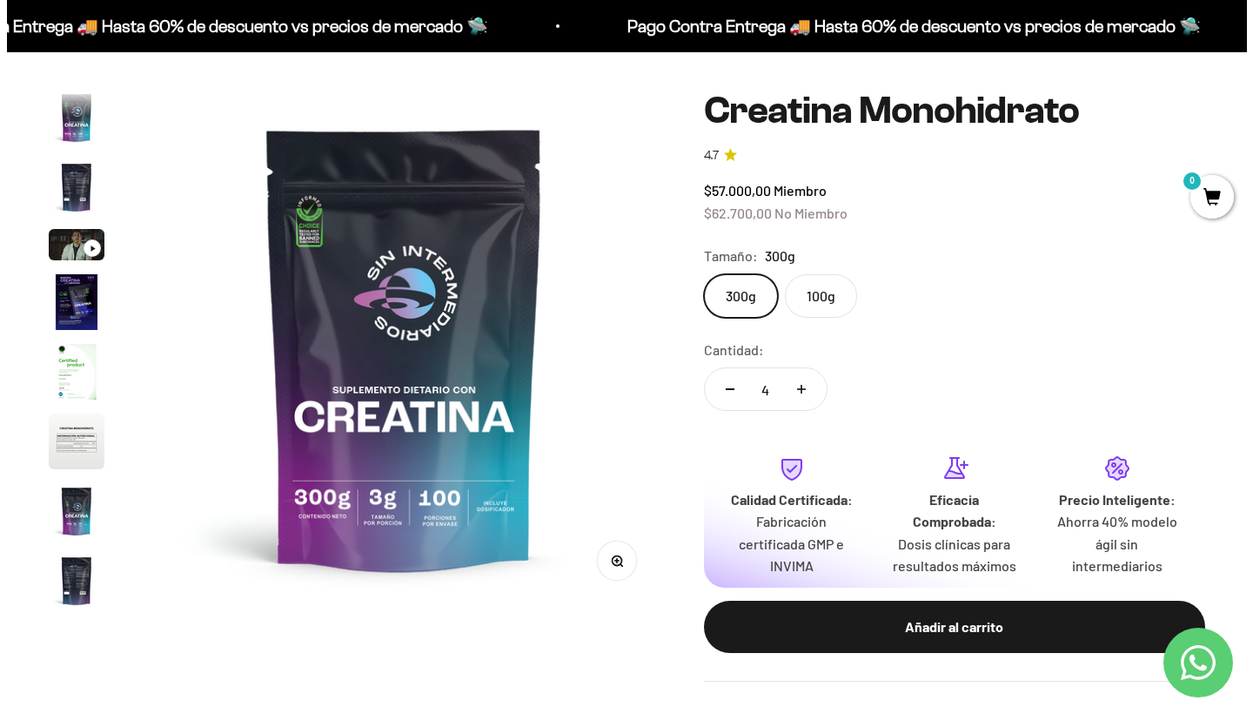
scroll to position [71, 0]
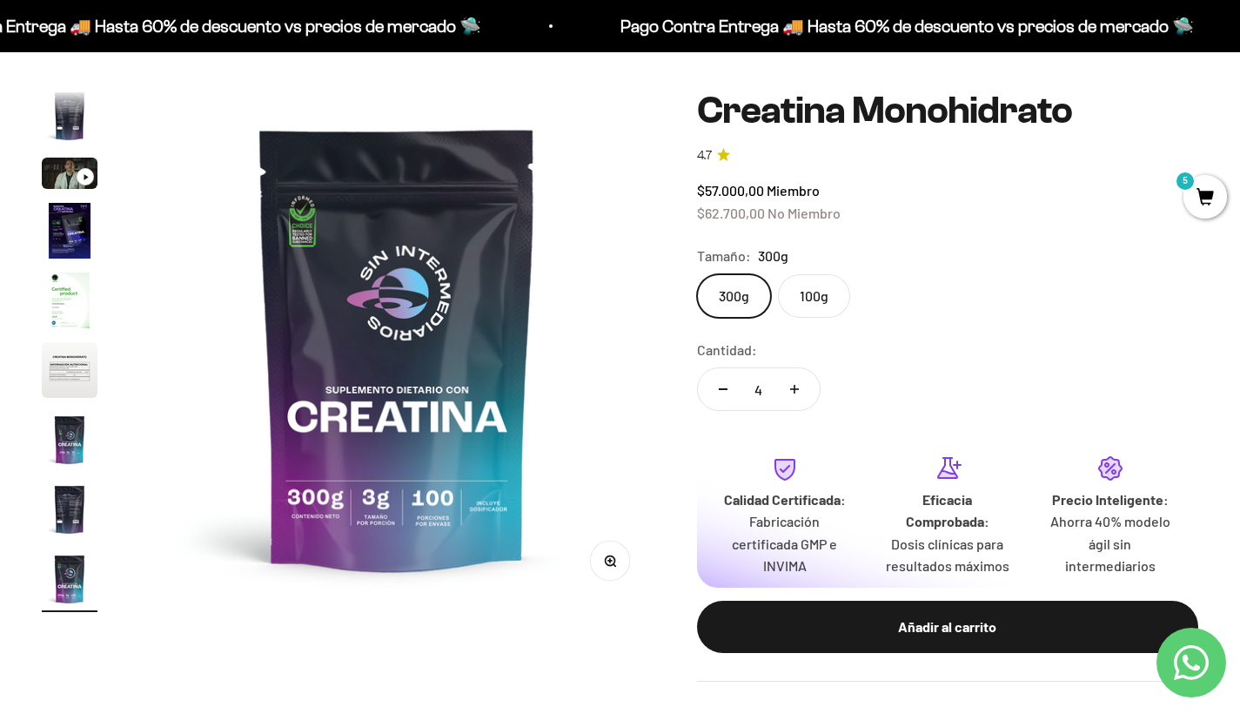
click at [794, 380] on button "Aumentar cantidad" at bounding box center [794, 389] width 50 height 42
type input "5"
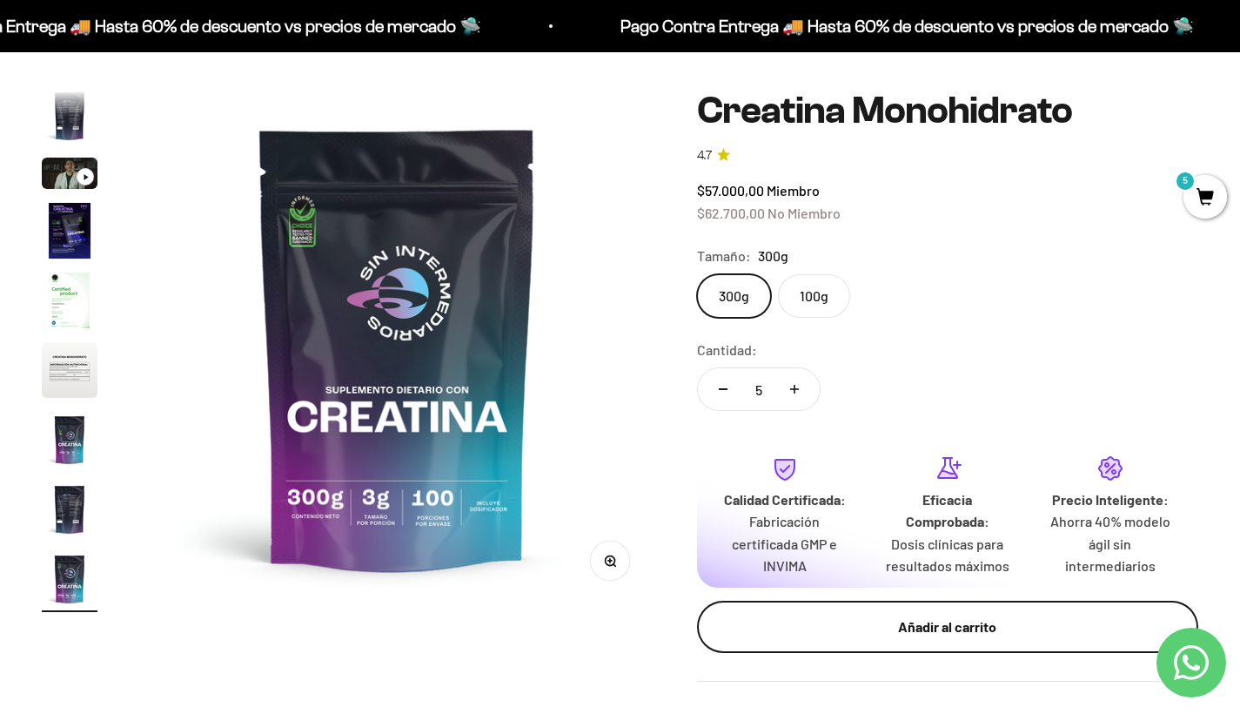
click at [921, 634] on button "Añadir al carrito" at bounding box center [947, 627] width 501 height 52
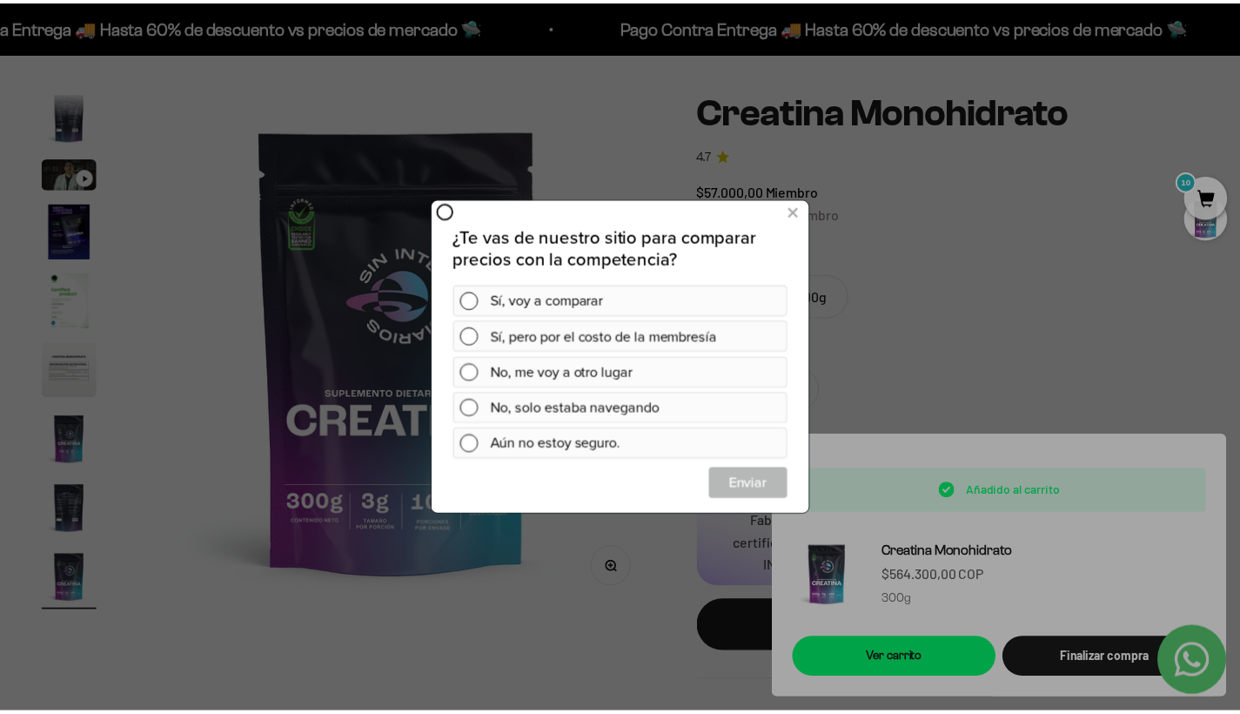
scroll to position [0, 0]
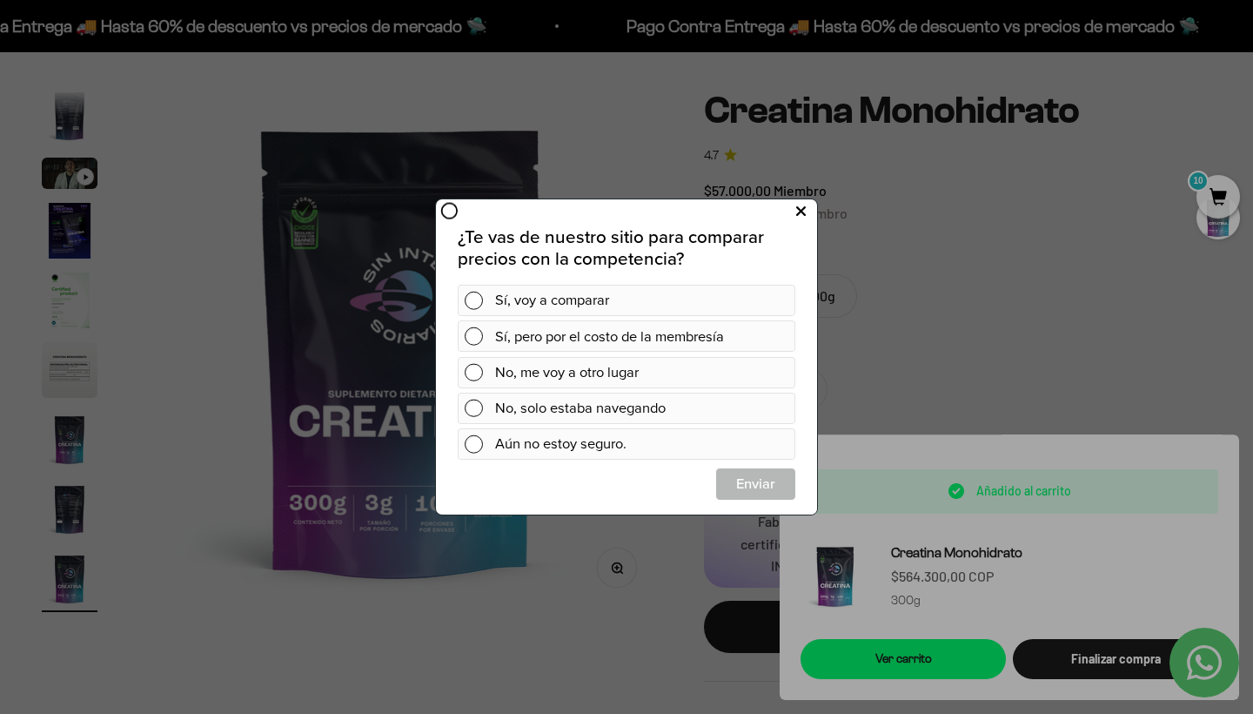
click at [788, 205] on button at bounding box center [801, 212] width 32 height 29
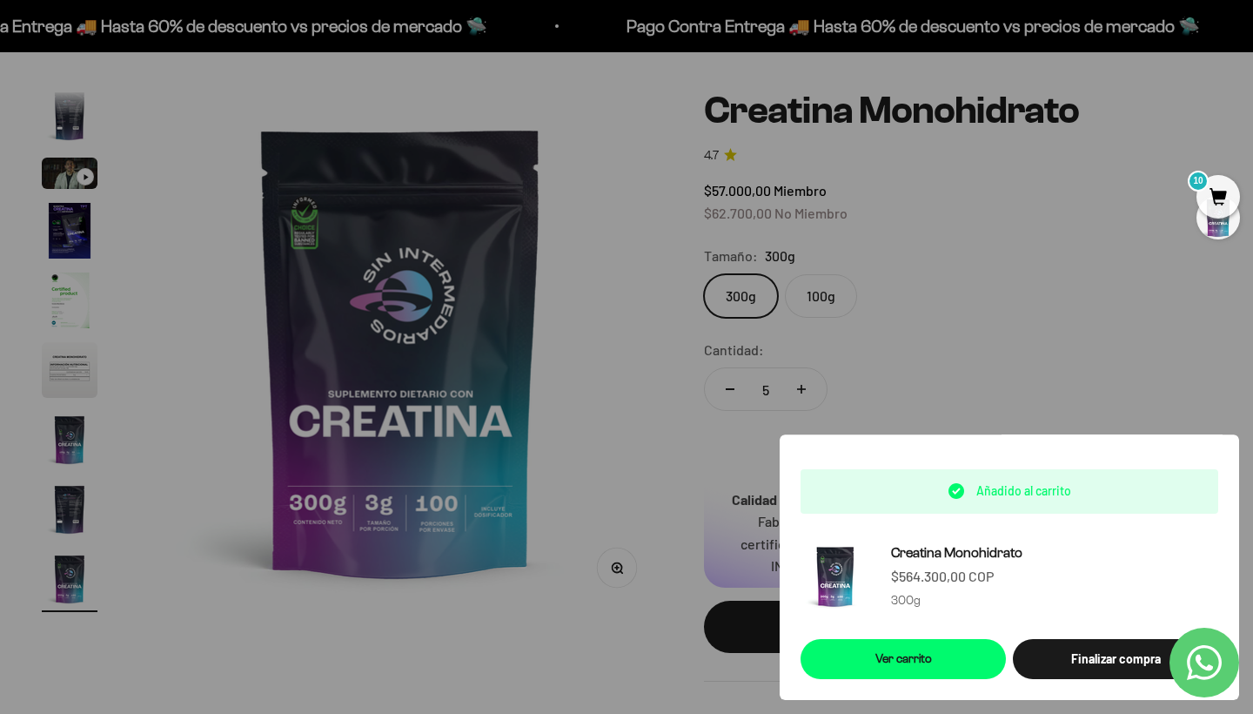
click at [1014, 268] on div at bounding box center [626, 357] width 1253 height 714
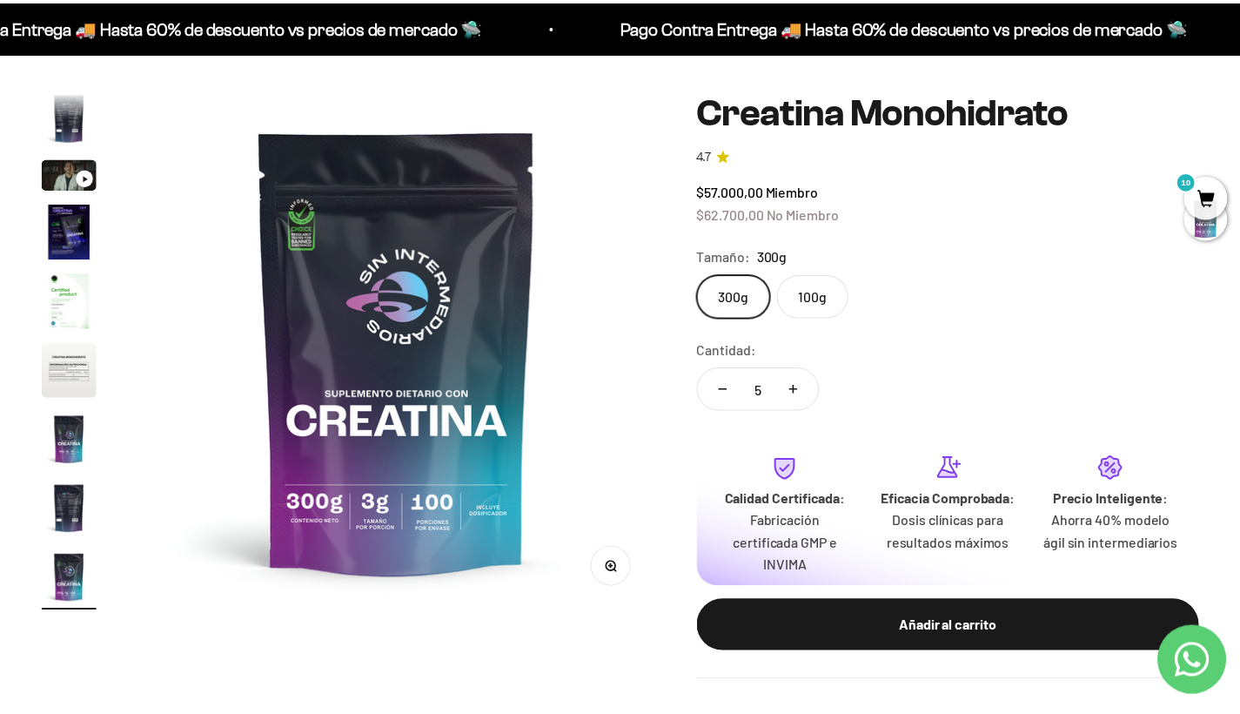
scroll to position [0, 4293]
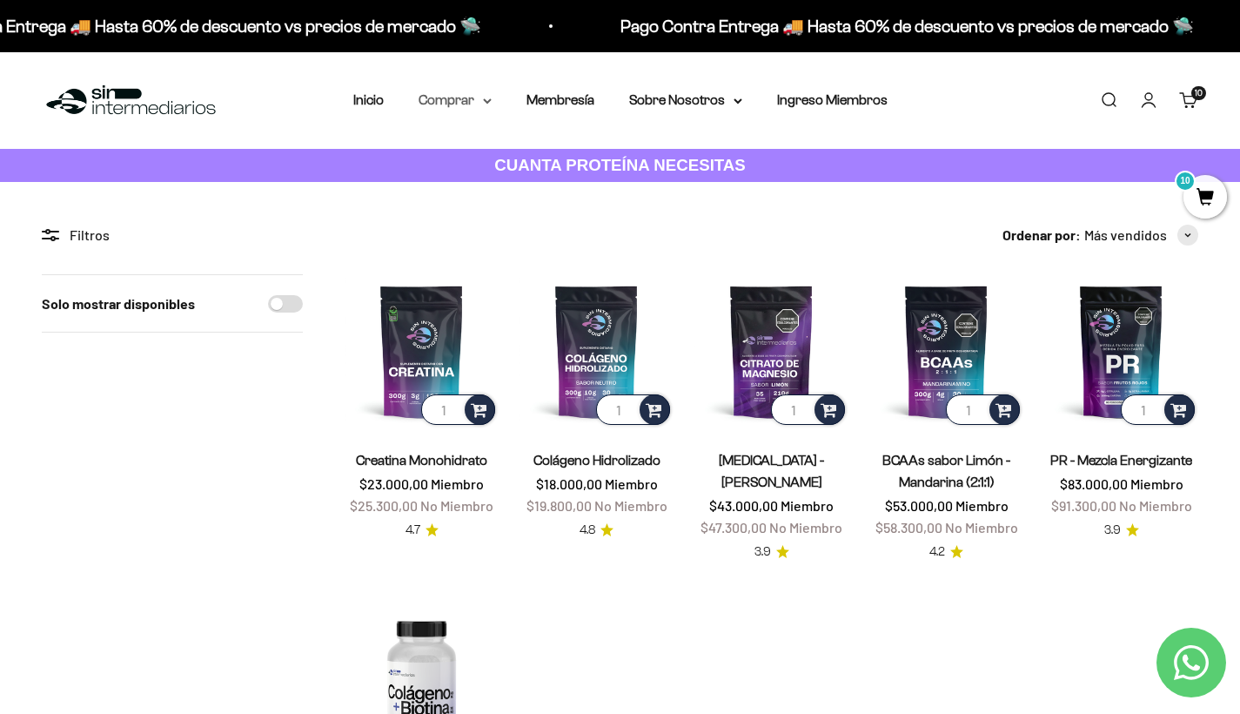
click at [430, 101] on summary "Comprar" at bounding box center [455, 100] width 73 height 23
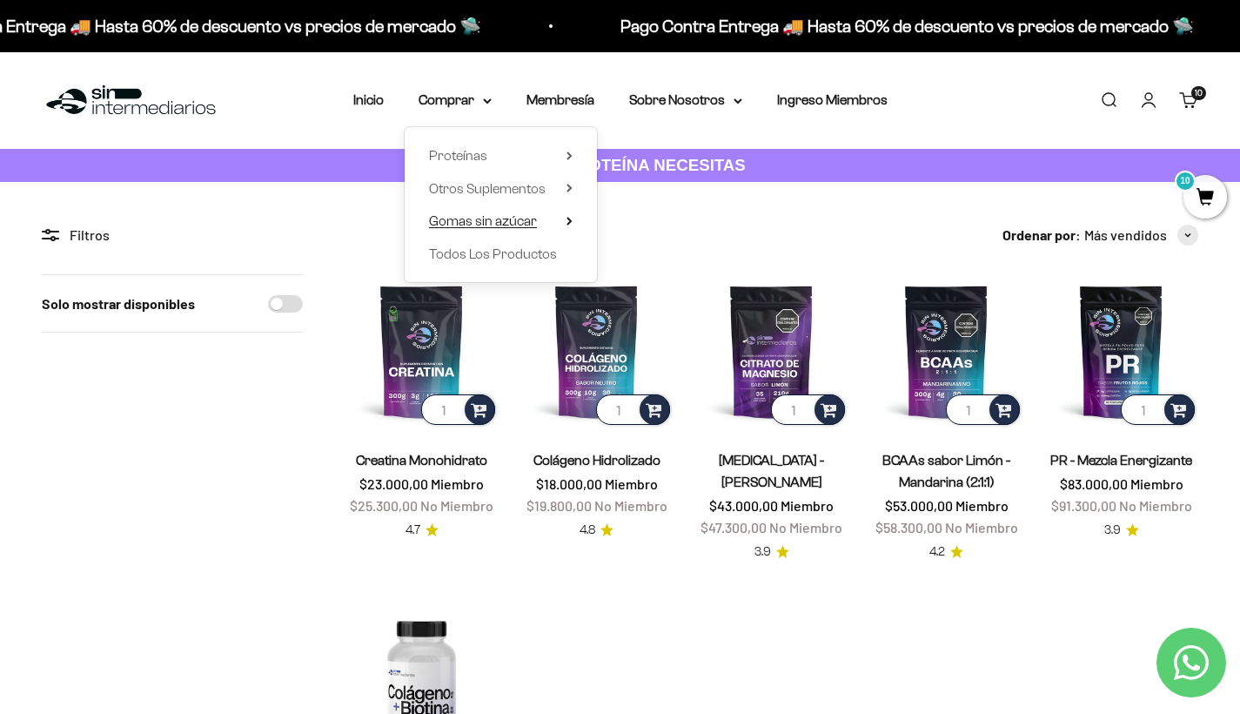
click at [463, 228] on span "Gomas sin azúcar" at bounding box center [483, 220] width 108 height 15
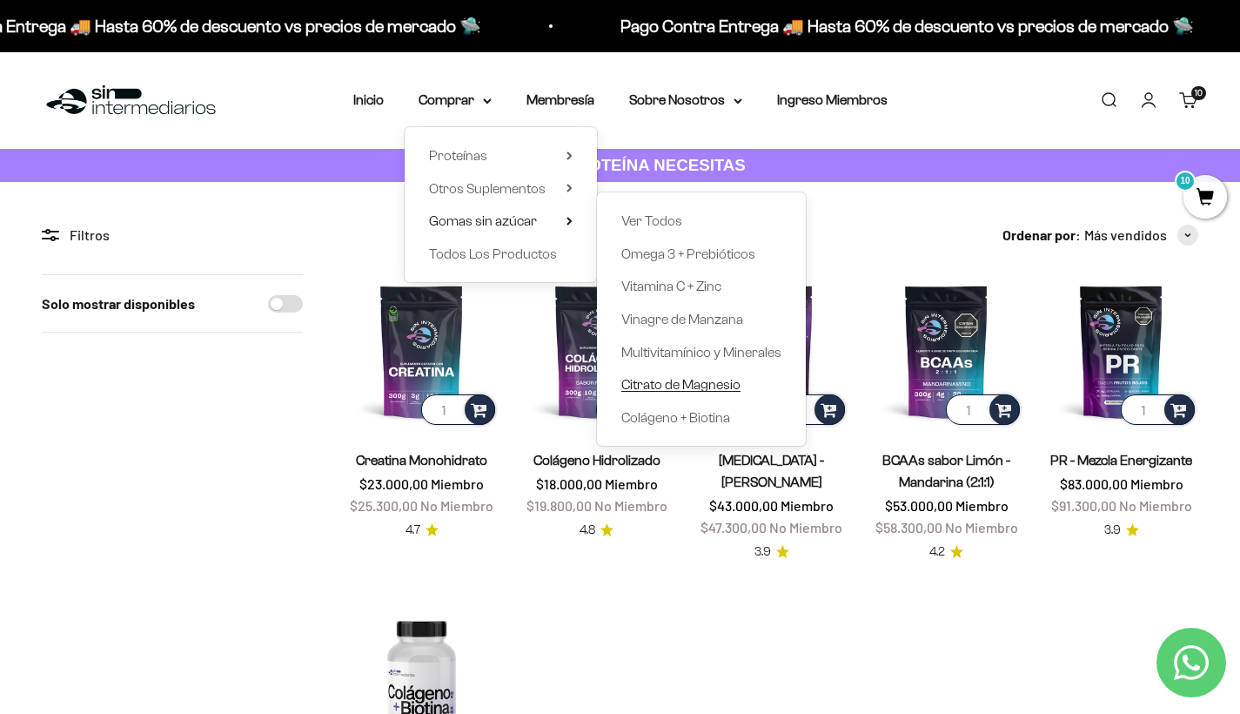
click at [640, 392] on span "Citrato de Magnesio" at bounding box center [680, 384] width 119 height 15
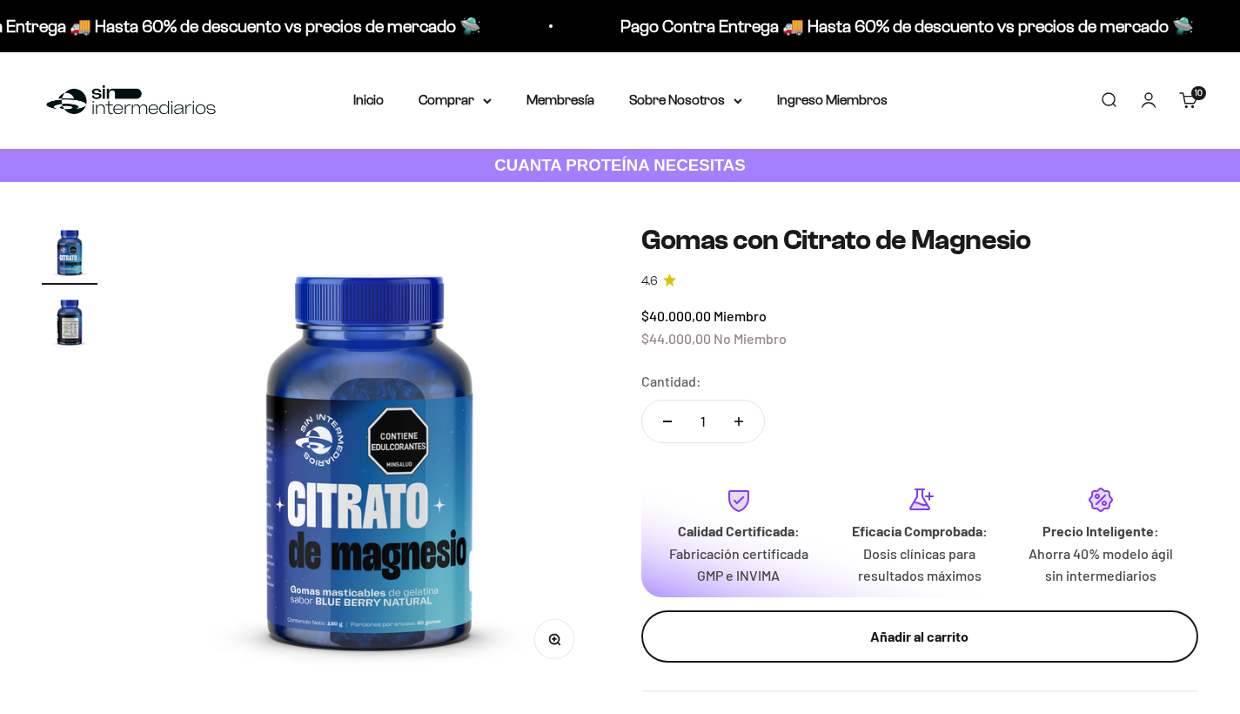
click at [801, 632] on div "Añadir al carrito" at bounding box center [920, 636] width 488 height 23
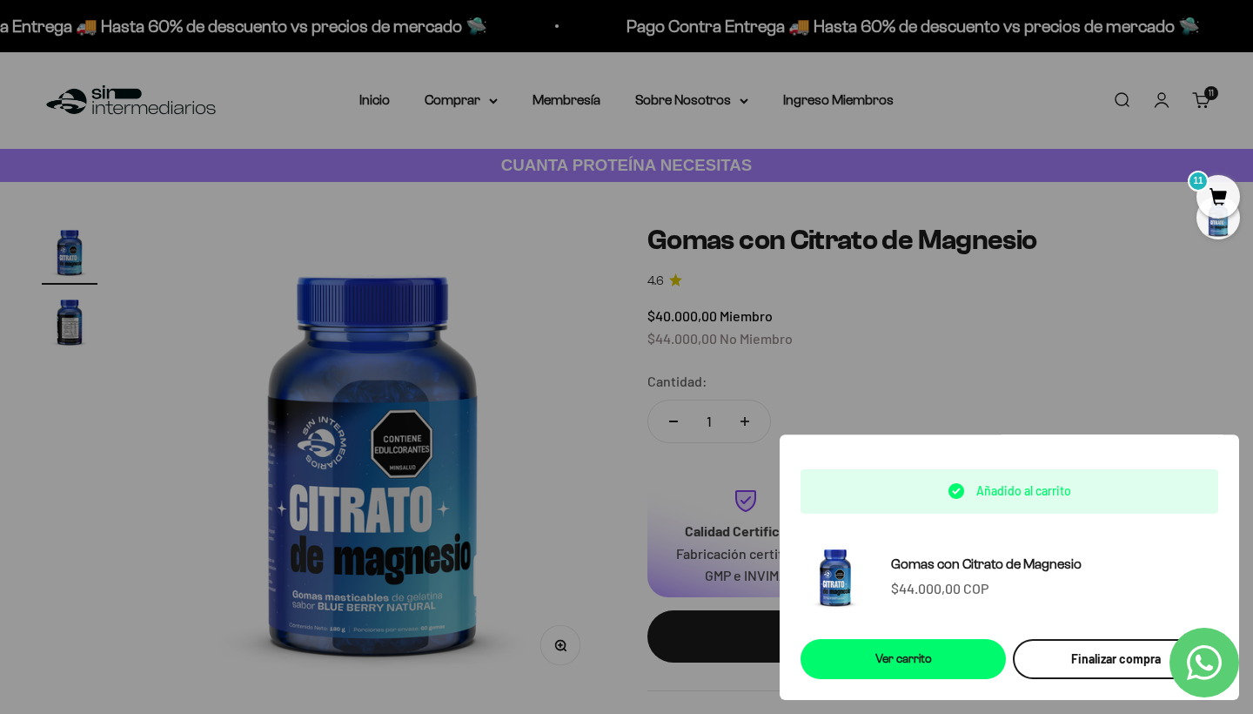
click at [1116, 675] on button "Finalizar compra" at bounding box center [1115, 659] width 205 height 40
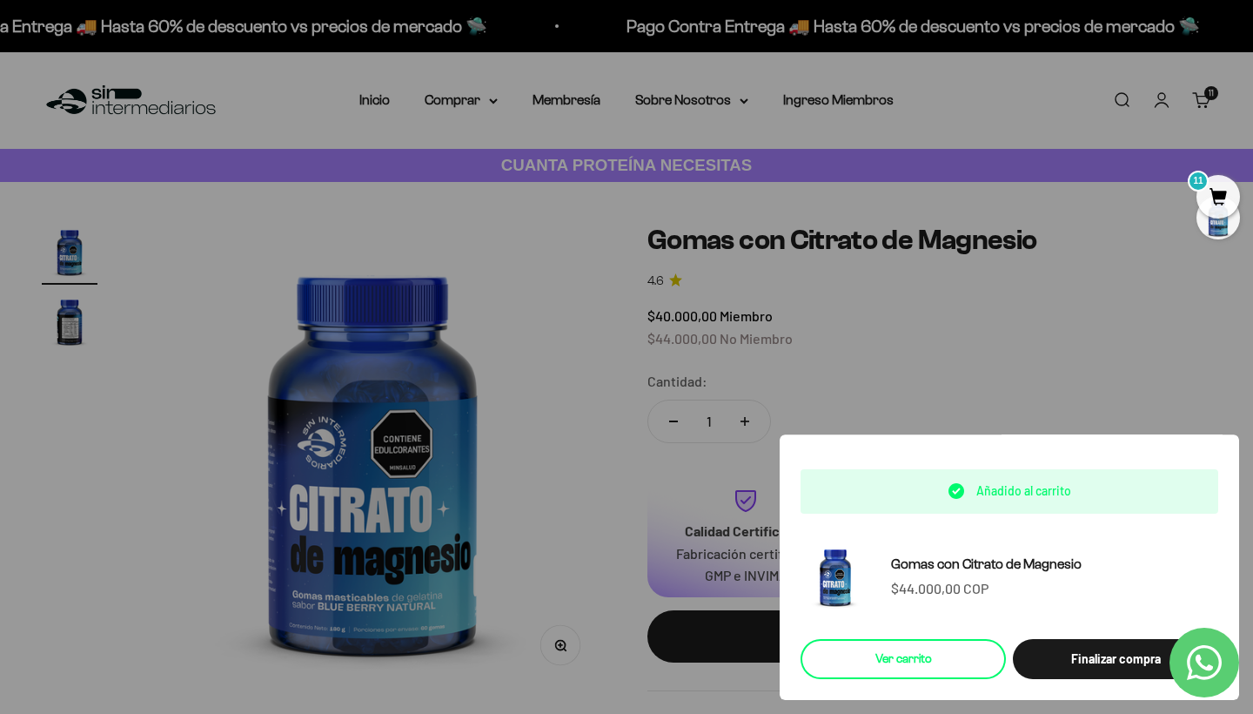
click at [918, 663] on link "Ver carrito" at bounding box center [903, 659] width 205 height 40
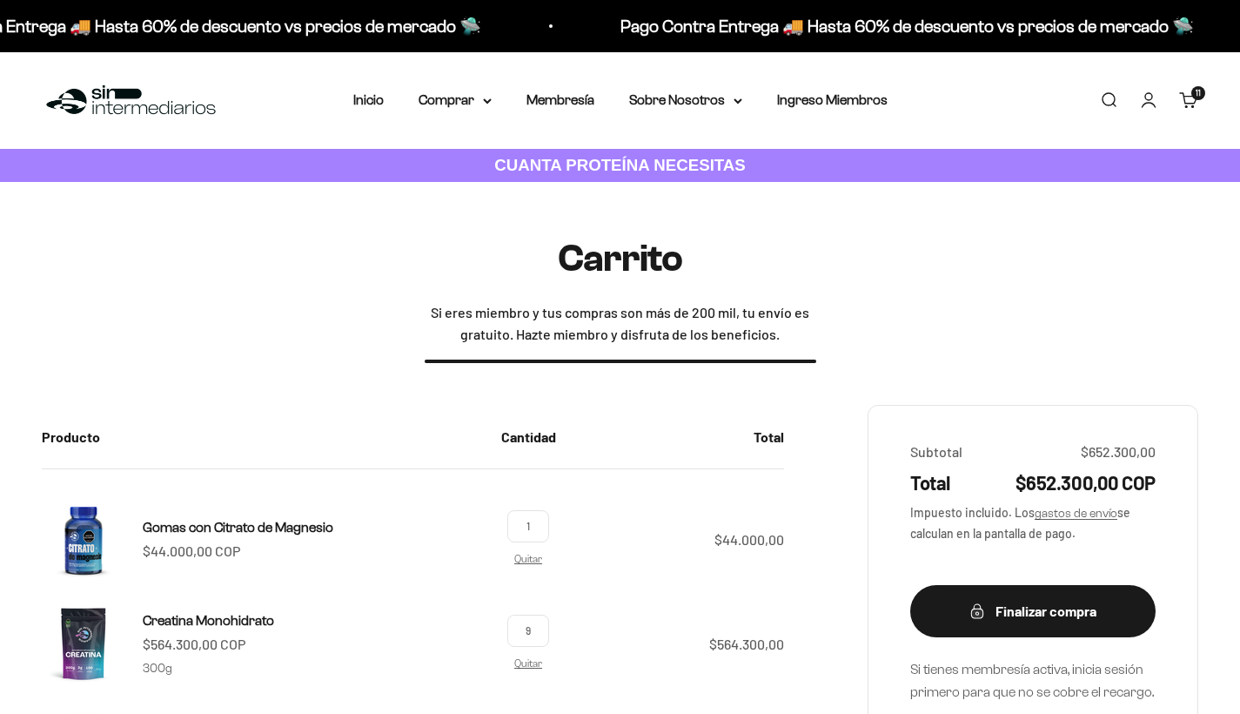
scroll to position [117, 0]
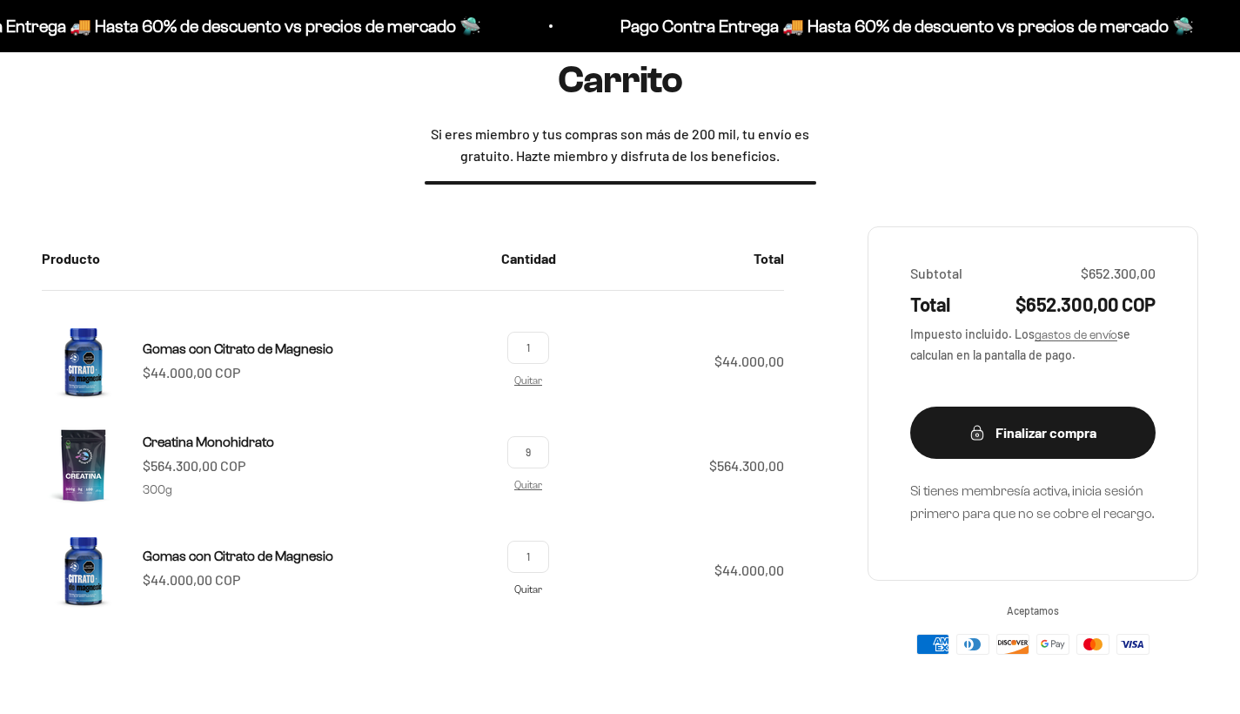
click at [542, 589] on link "Quitar" at bounding box center [528, 588] width 28 height 11
click at [542, 593] on link "Quitar" at bounding box center [528, 588] width 28 height 11
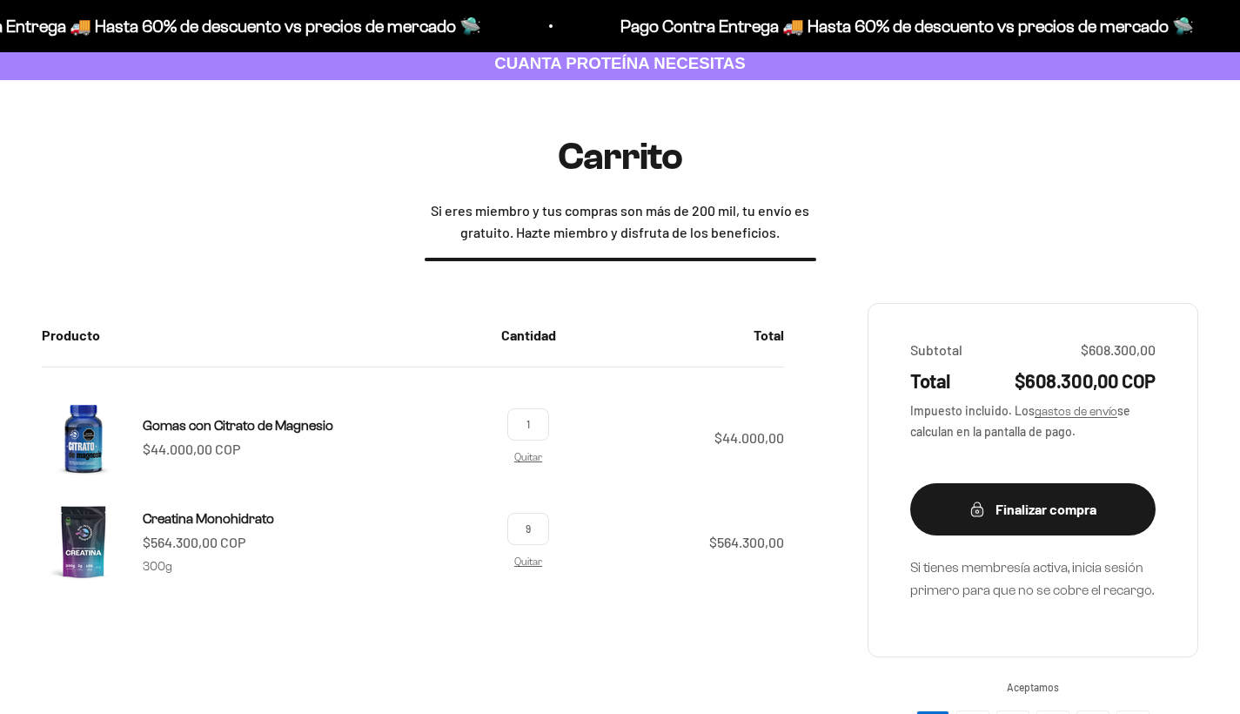
click at [549, 526] on input "9" at bounding box center [528, 529] width 42 height 32
type input "5"
click at [722, 574] on td "$564.300,00" at bounding box center [677, 555] width 214 height 111
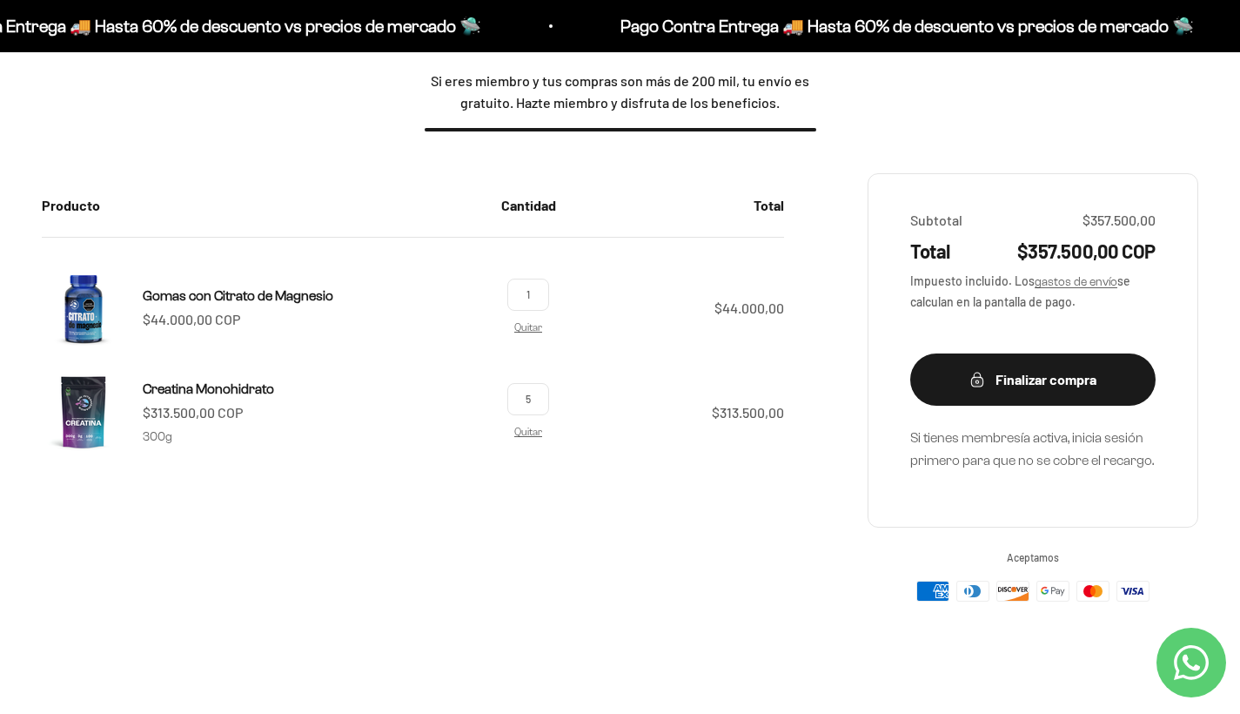
scroll to position [248, 0]
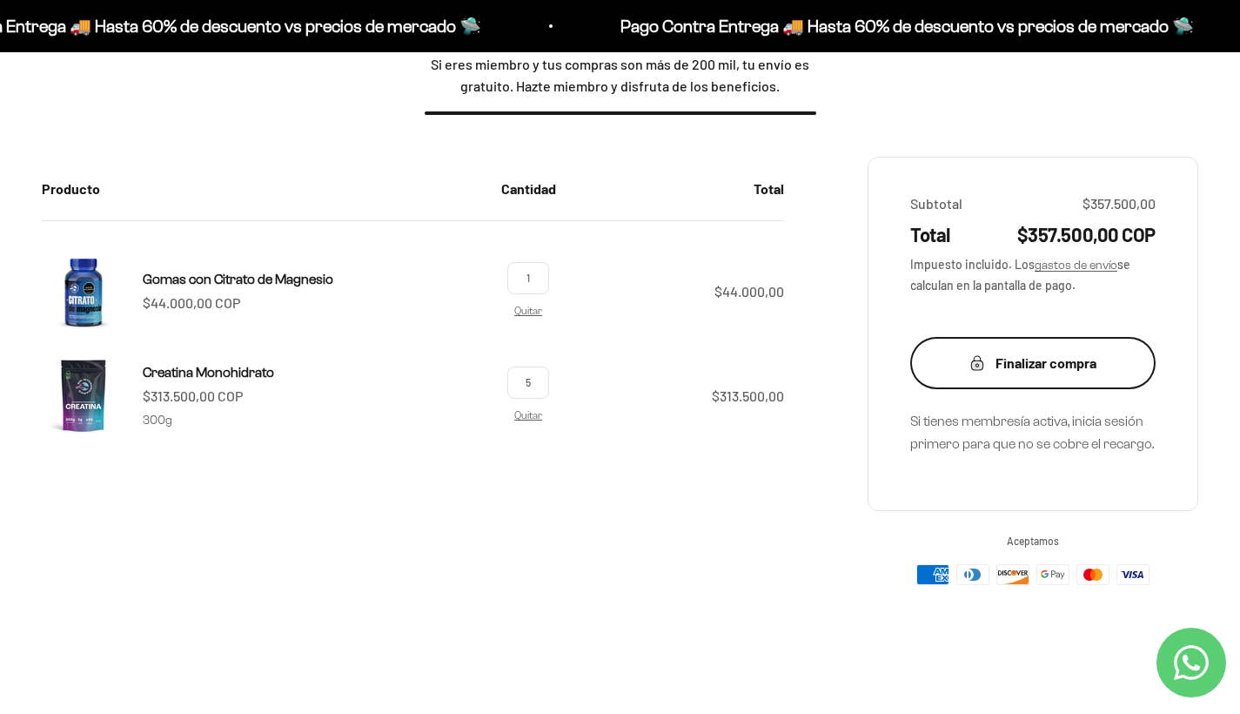
click at [1000, 352] on div "Finalizar compra" at bounding box center [1033, 363] width 176 height 23
